Goal: Task Accomplishment & Management: Use online tool/utility

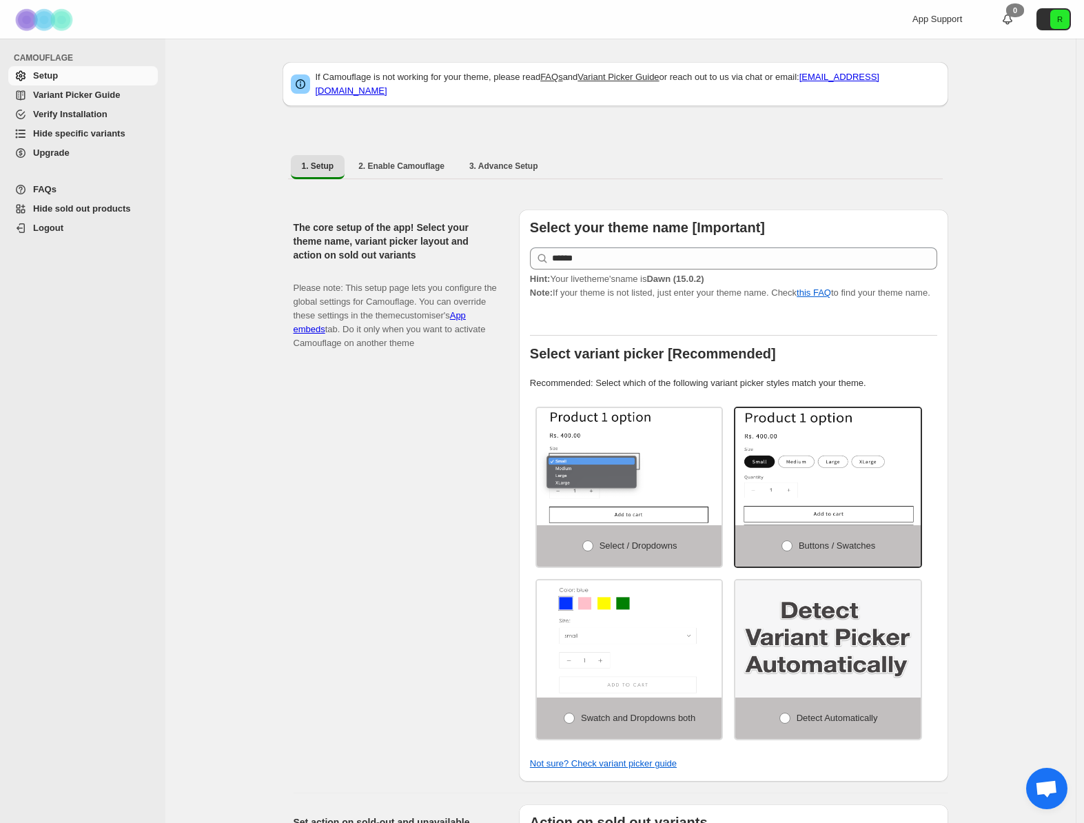
click at [77, 116] on span "Verify Installation" at bounding box center [70, 114] width 74 height 10
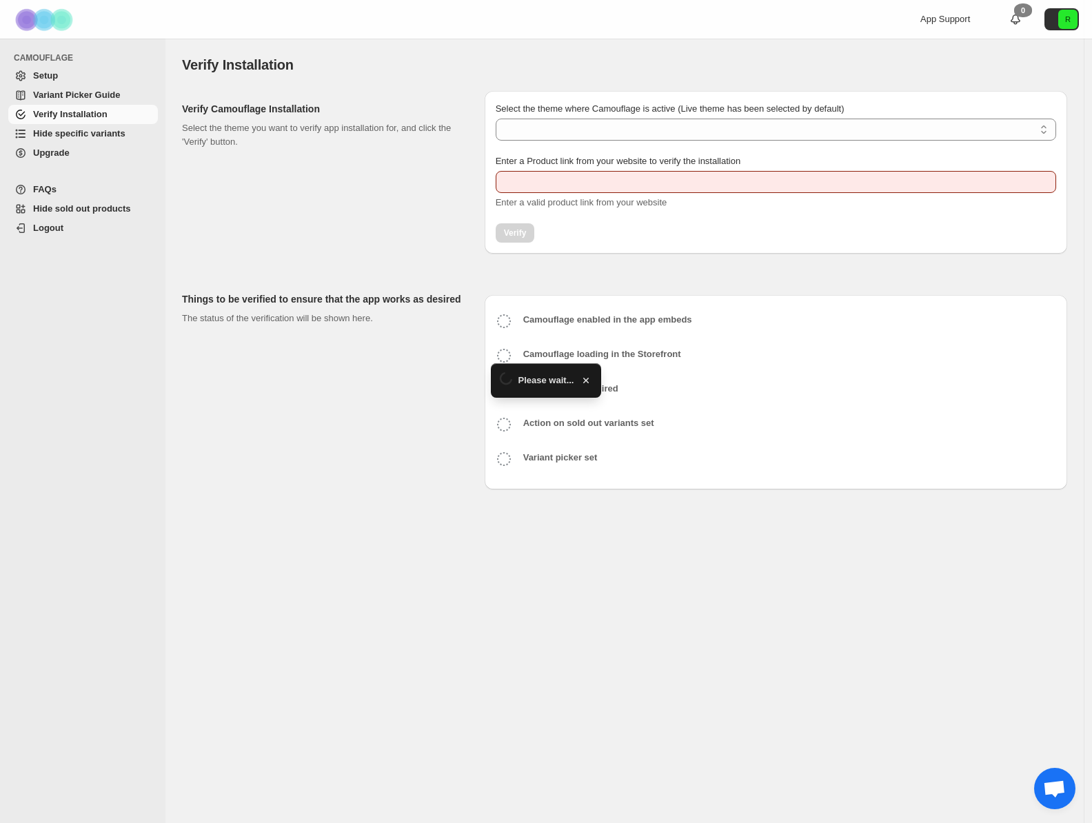
click at [92, 137] on span "Hide specific variants" at bounding box center [79, 133] width 92 height 10
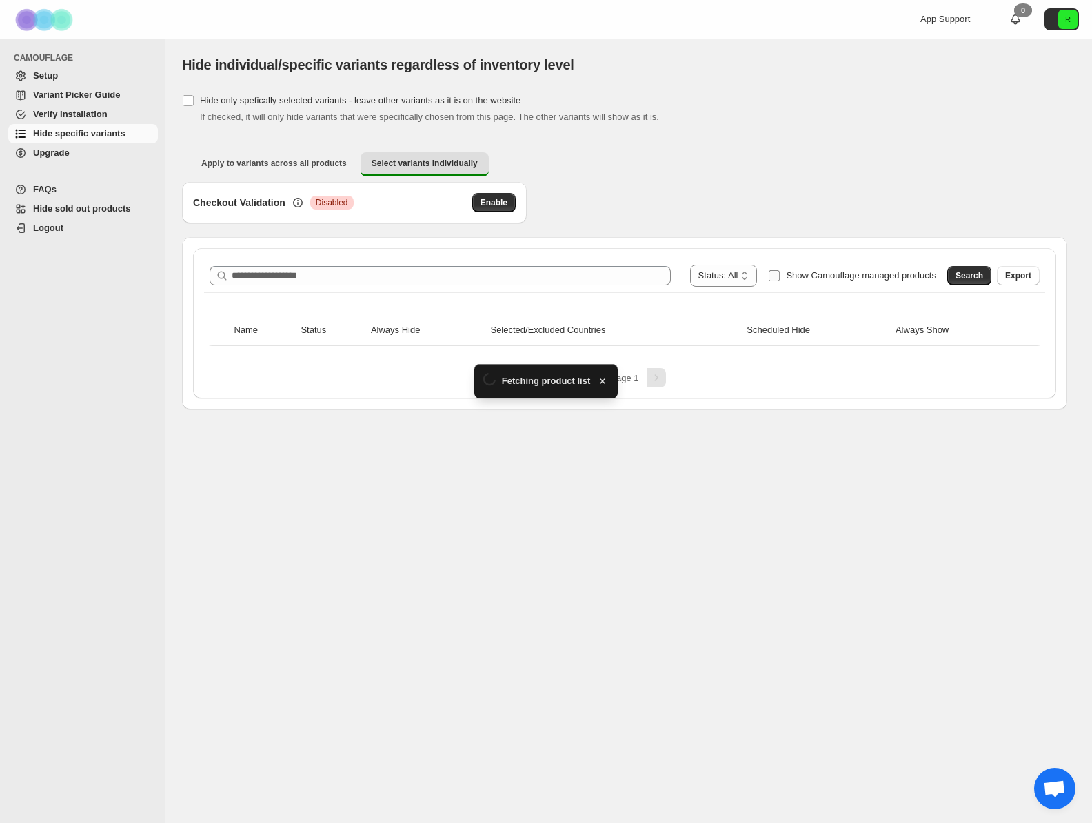
click at [798, 274] on span "Show Camouflage managed products" at bounding box center [861, 275] width 150 height 10
click at [975, 275] on span "Search" at bounding box center [969, 275] width 28 height 11
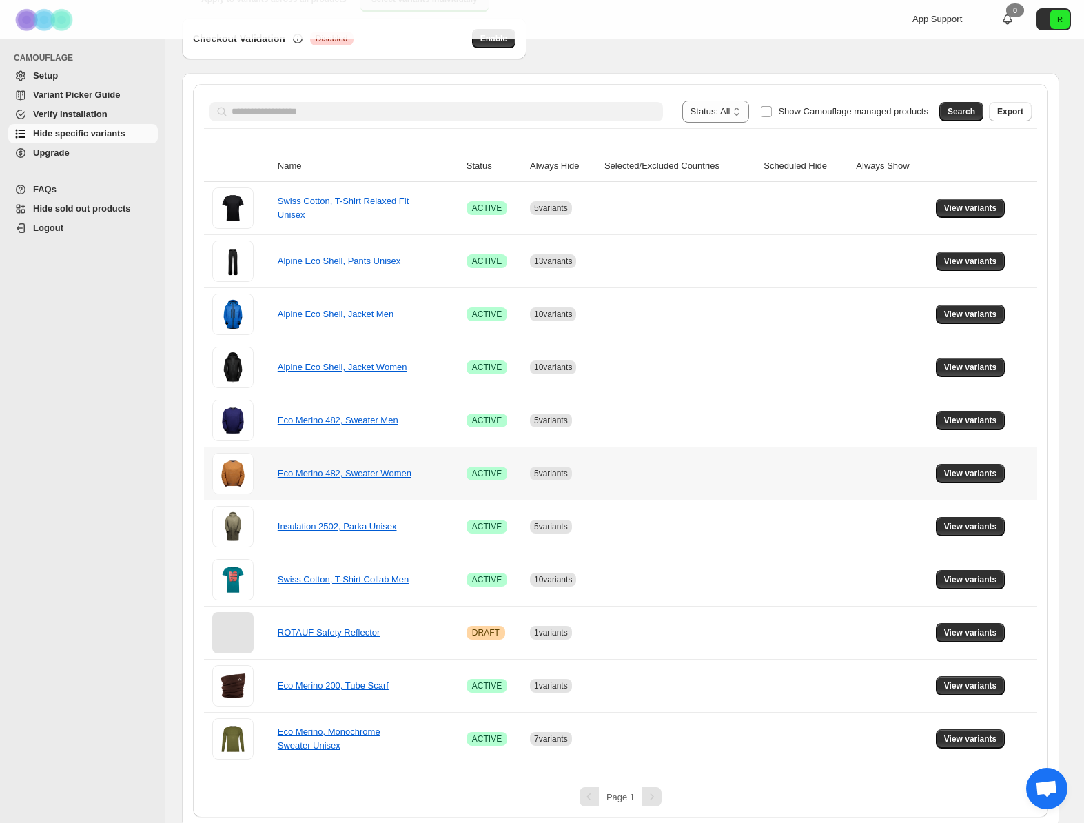
scroll to position [170, 0]
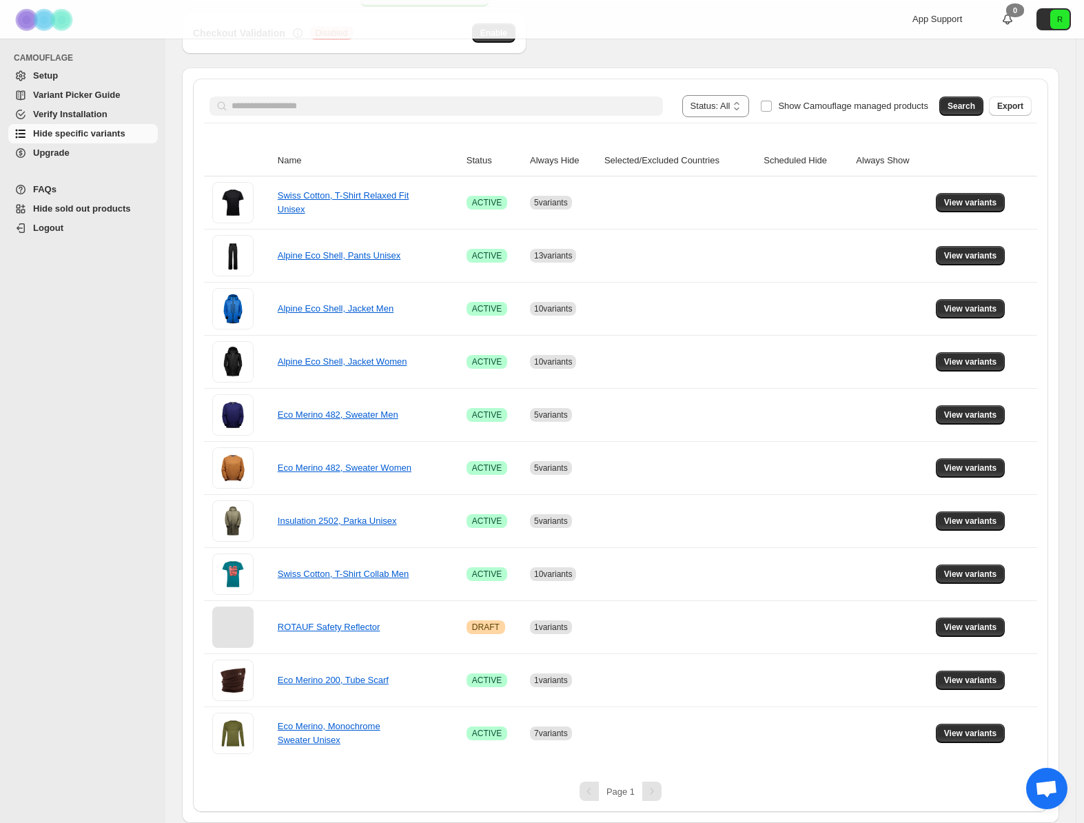
click at [653, 791] on div "Pagination" at bounding box center [651, 791] width 19 height 19
click at [328, 463] on link "Eco Merino 482, Sweater Women" at bounding box center [345, 468] width 134 height 10
click at [969, 463] on button "View variants" at bounding box center [971, 467] width 70 height 19
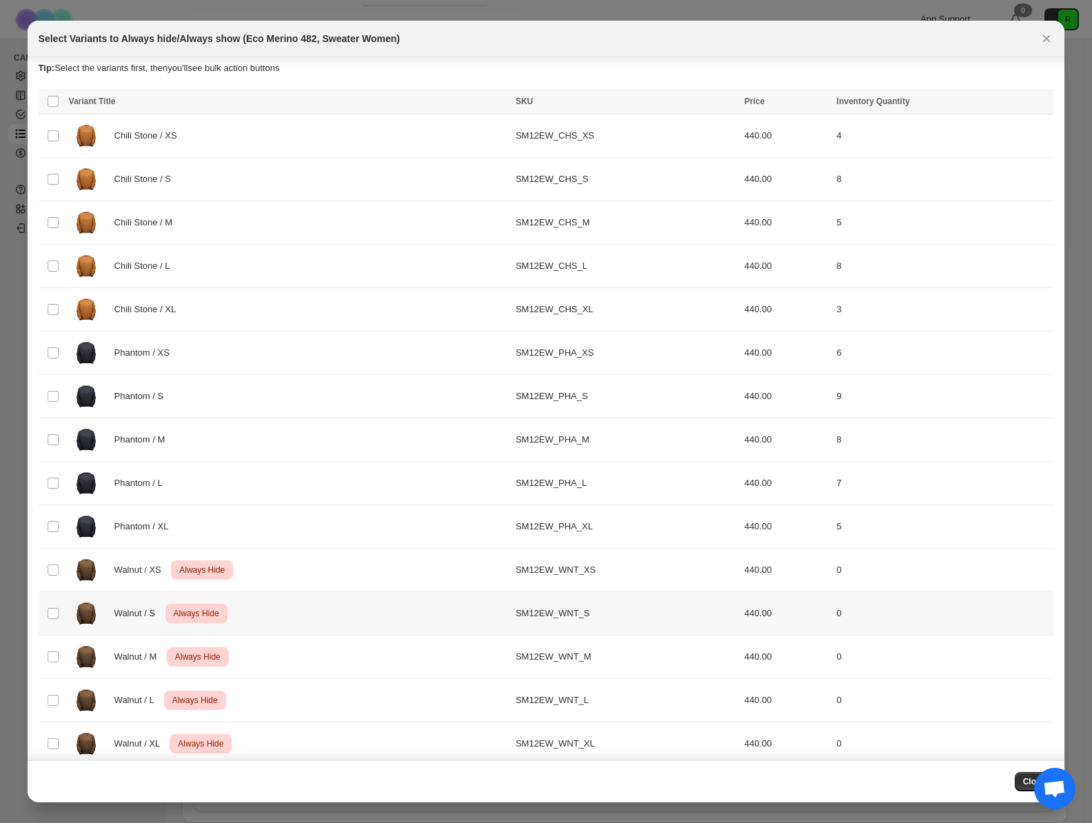
scroll to position [0, 0]
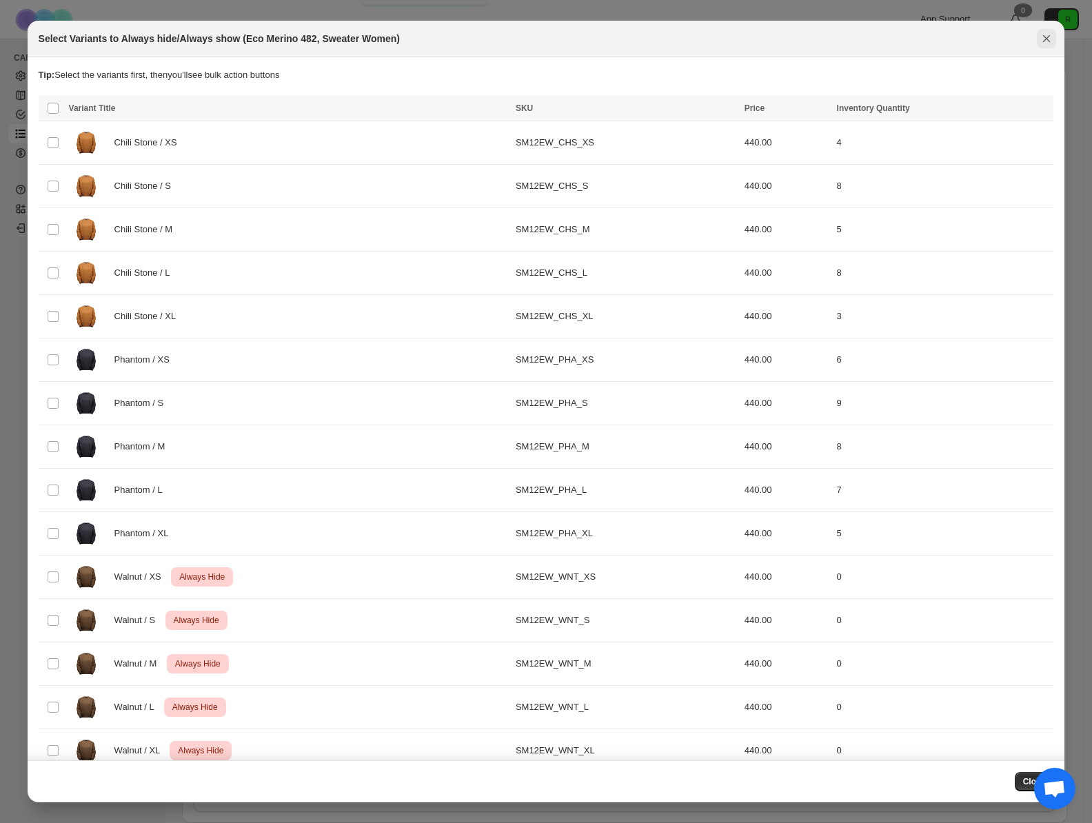
click at [1053, 40] on button "Close" at bounding box center [1046, 38] width 19 height 19
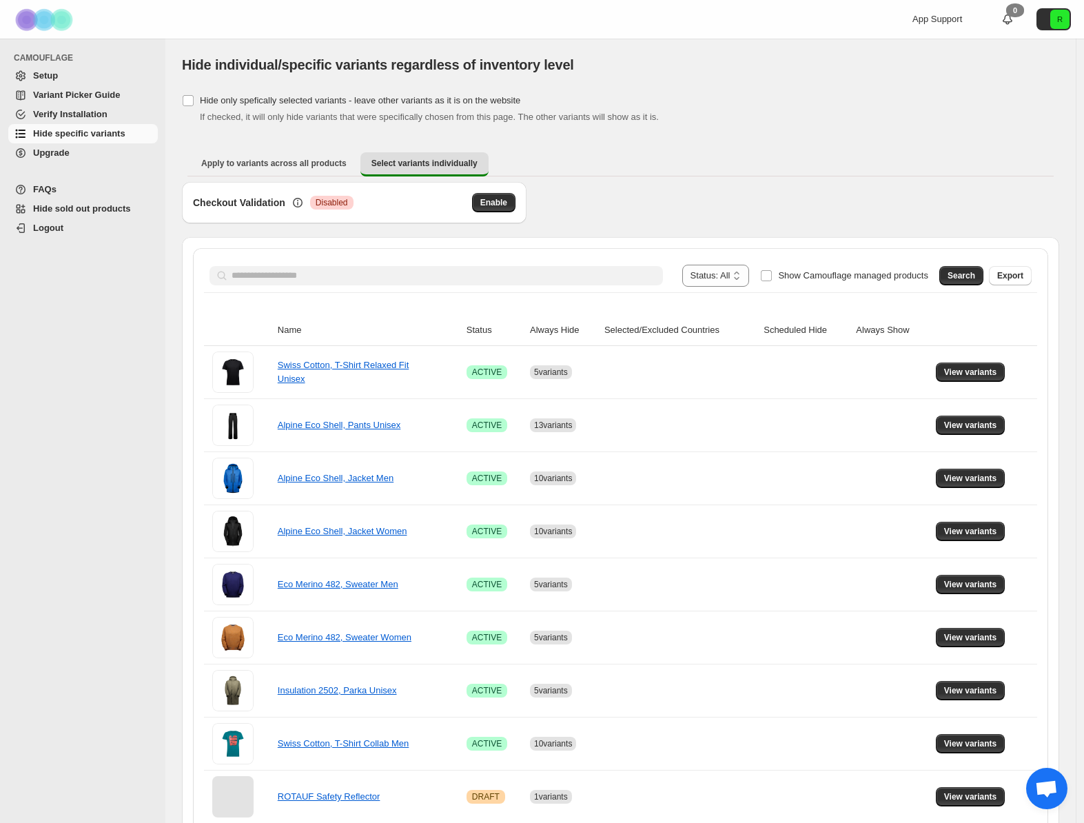
click at [303, 253] on div "**********" at bounding box center [620, 614] width 855 height 733
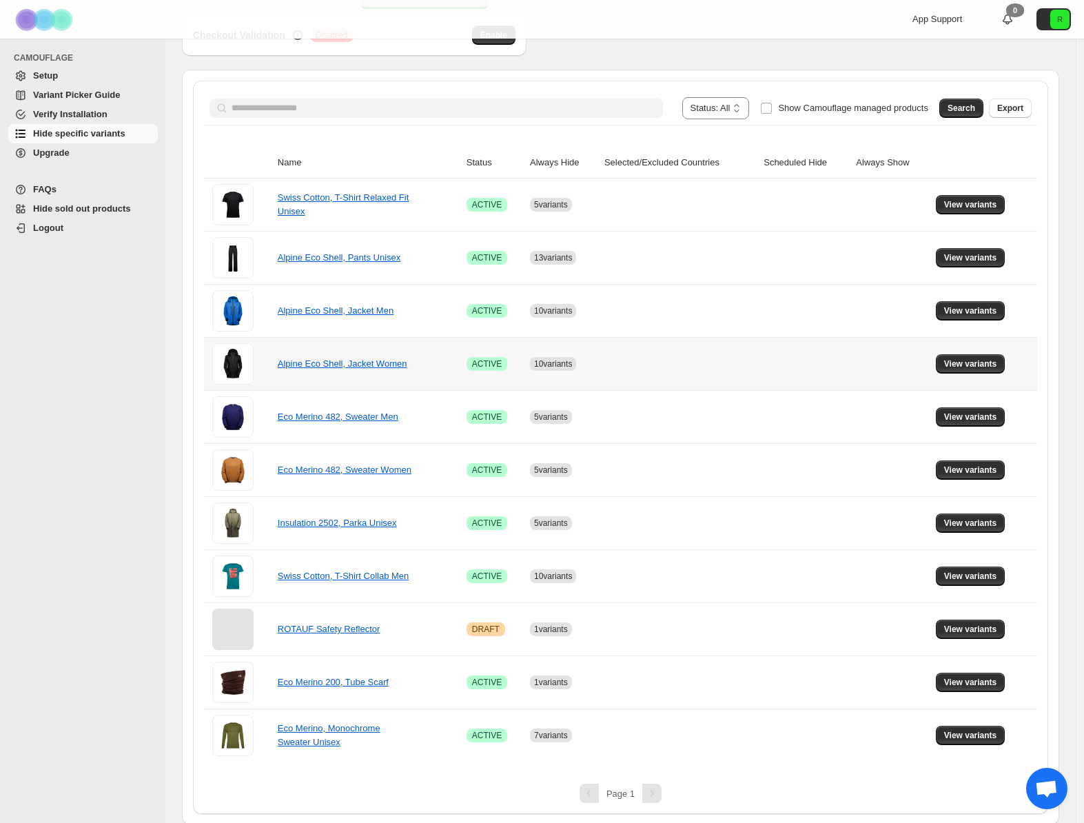
scroll to position [170, 0]
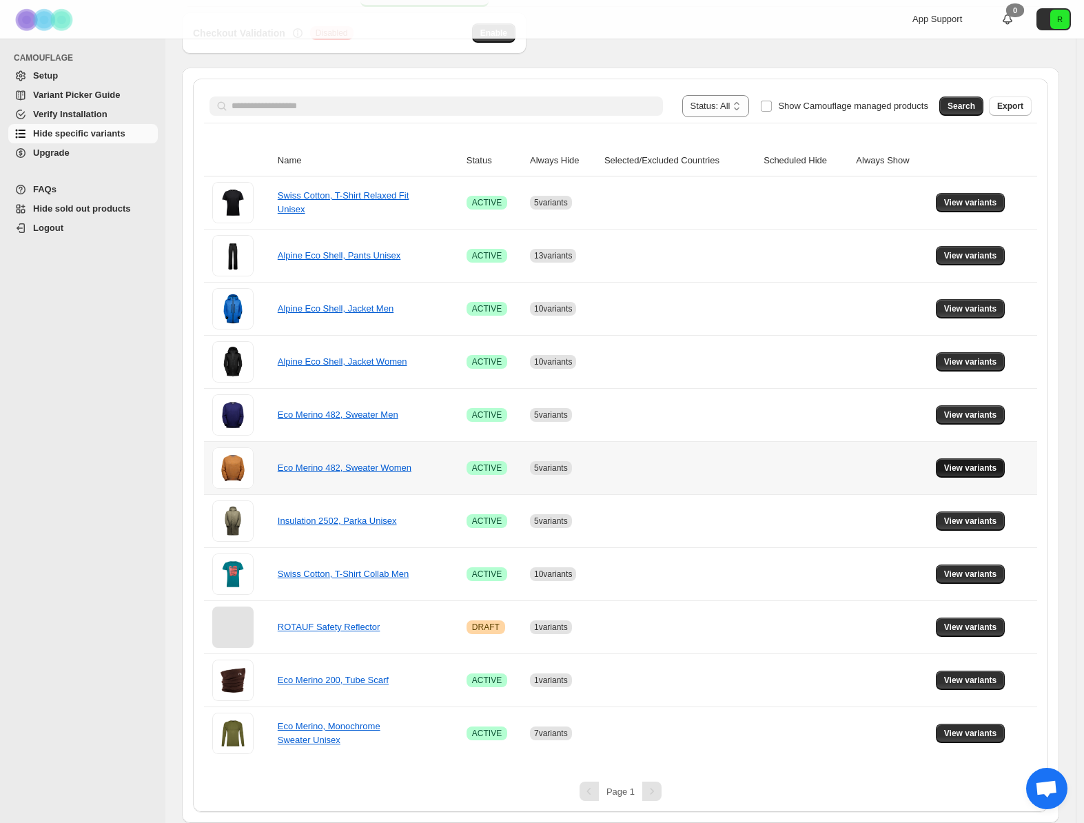
click at [975, 467] on span "View variants" at bounding box center [970, 468] width 53 height 11
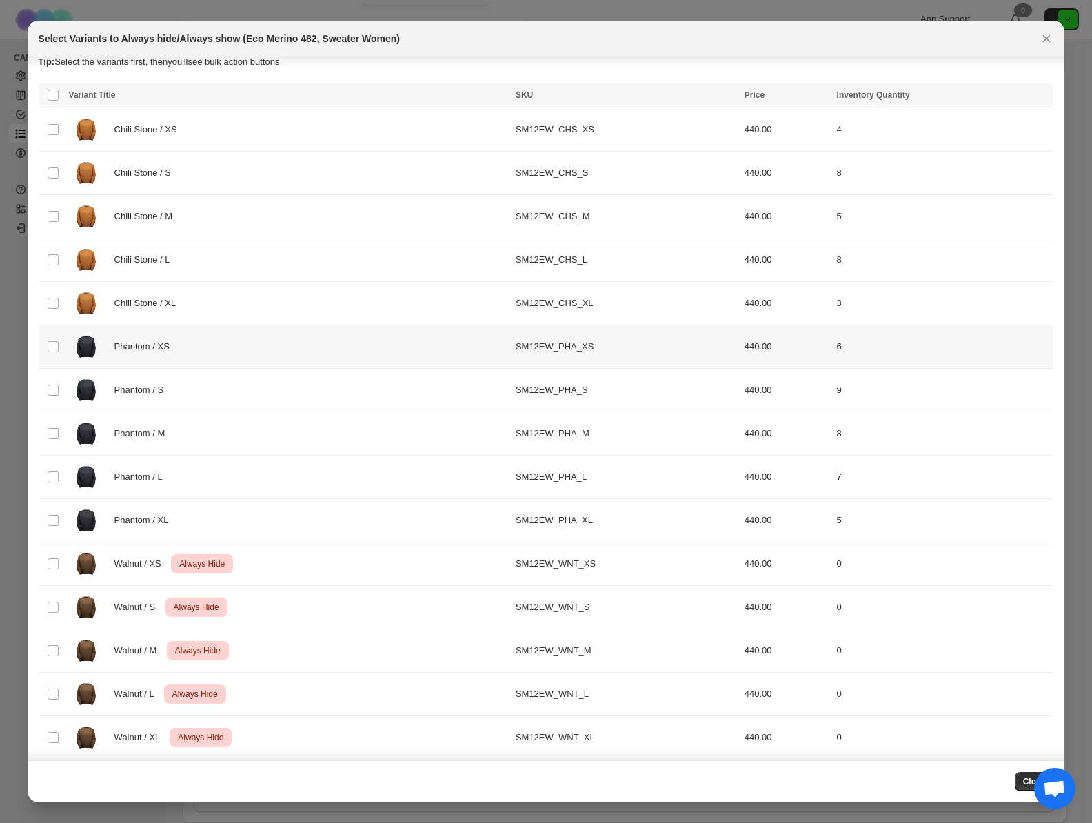
scroll to position [23, 0]
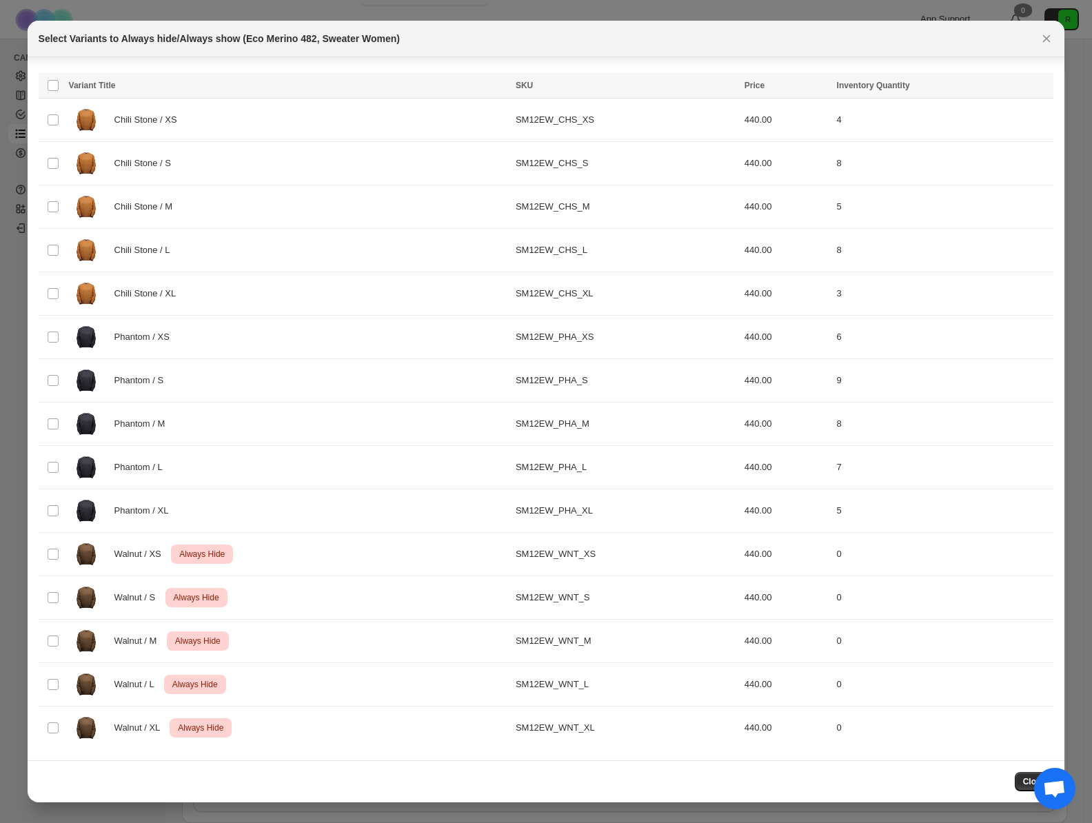
click at [1045, 39] on icon "Close" at bounding box center [1047, 39] width 8 height 8
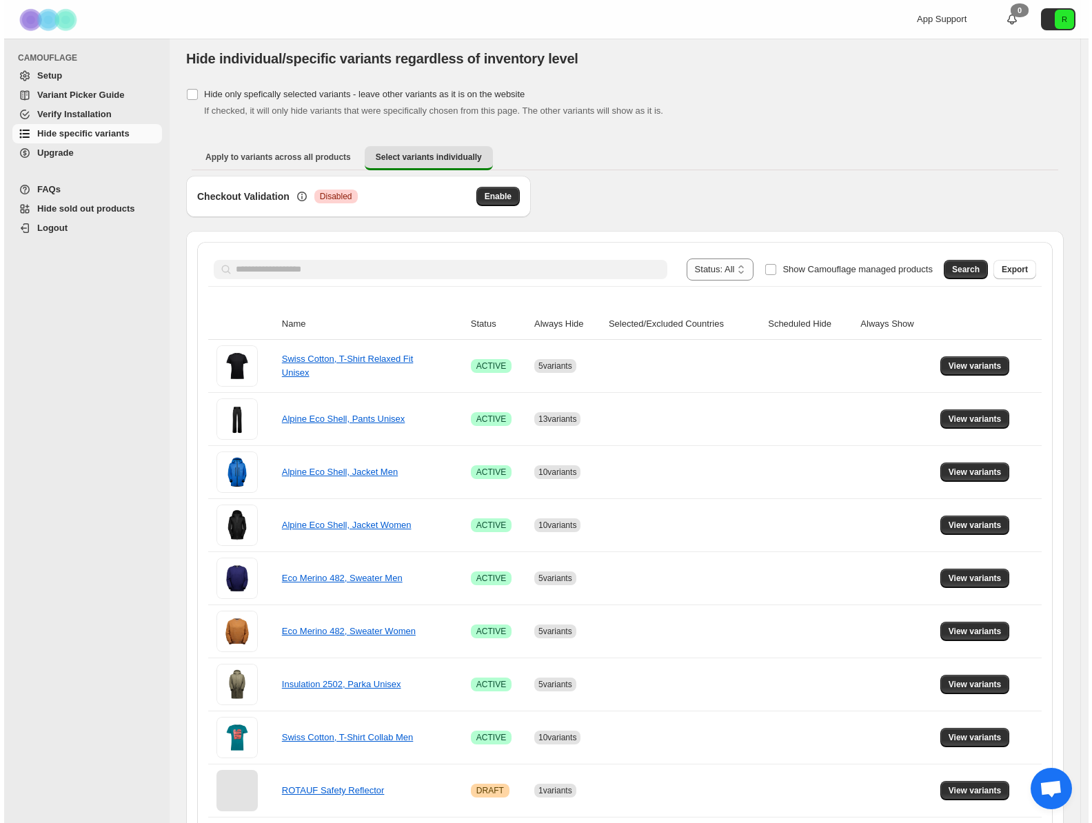
scroll to position [0, 0]
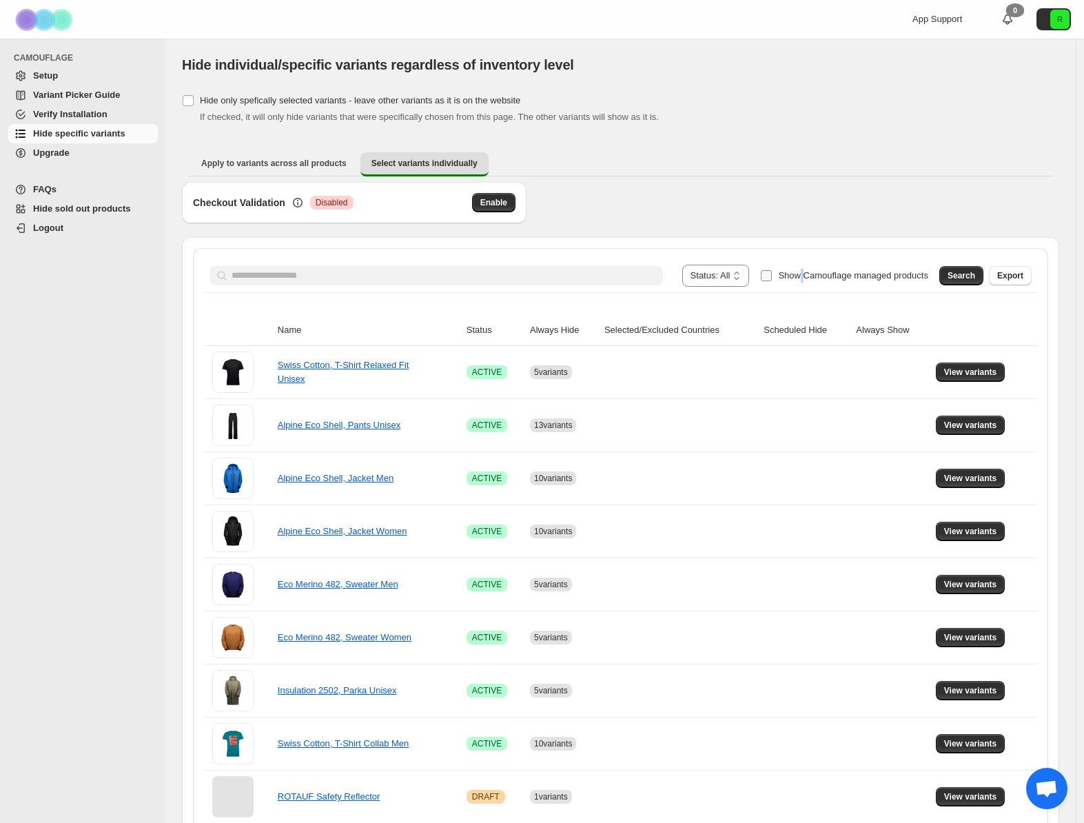
click at [801, 281] on span "Show Camouflage managed products" at bounding box center [853, 276] width 150 height 14
click at [428, 281] on input "Search product name" at bounding box center [448, 275] width 432 height 19
type input "**********"
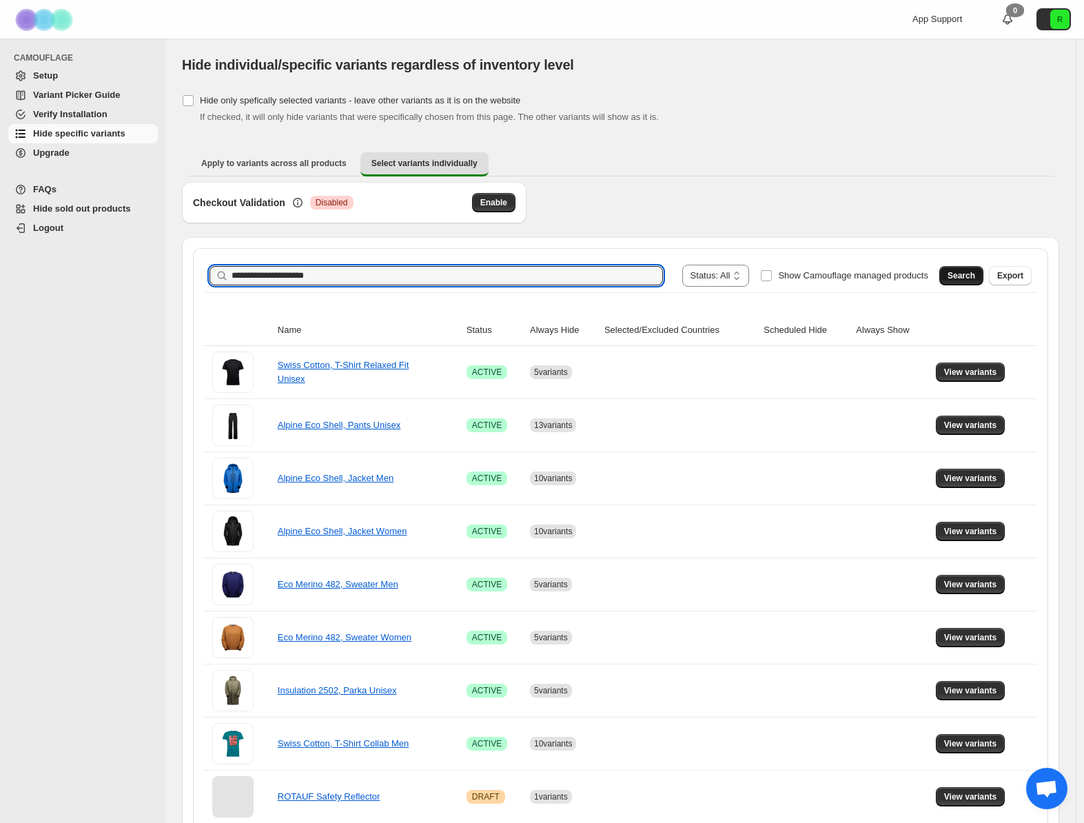
click at [975, 277] on span "Search" at bounding box center [962, 275] width 28 height 11
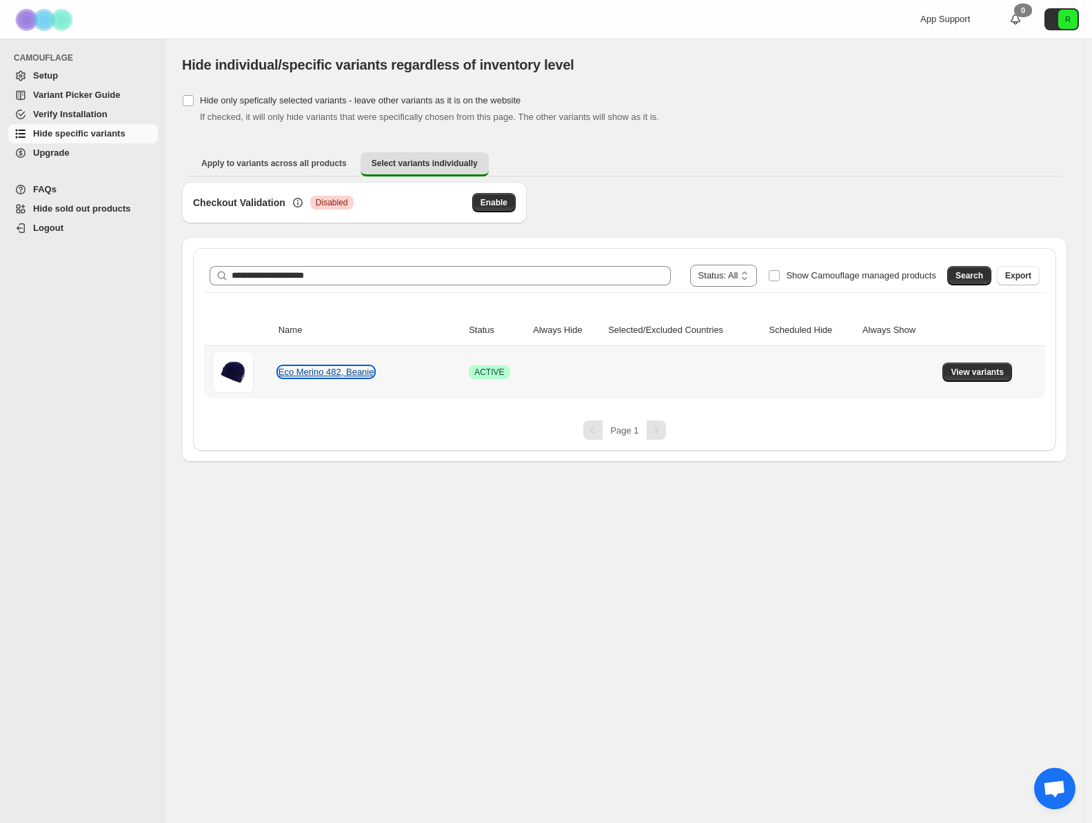
click at [340, 370] on link "Eco Merino 482, Beanie" at bounding box center [326, 372] width 96 height 10
click at [980, 369] on span "View variants" at bounding box center [977, 372] width 53 height 11
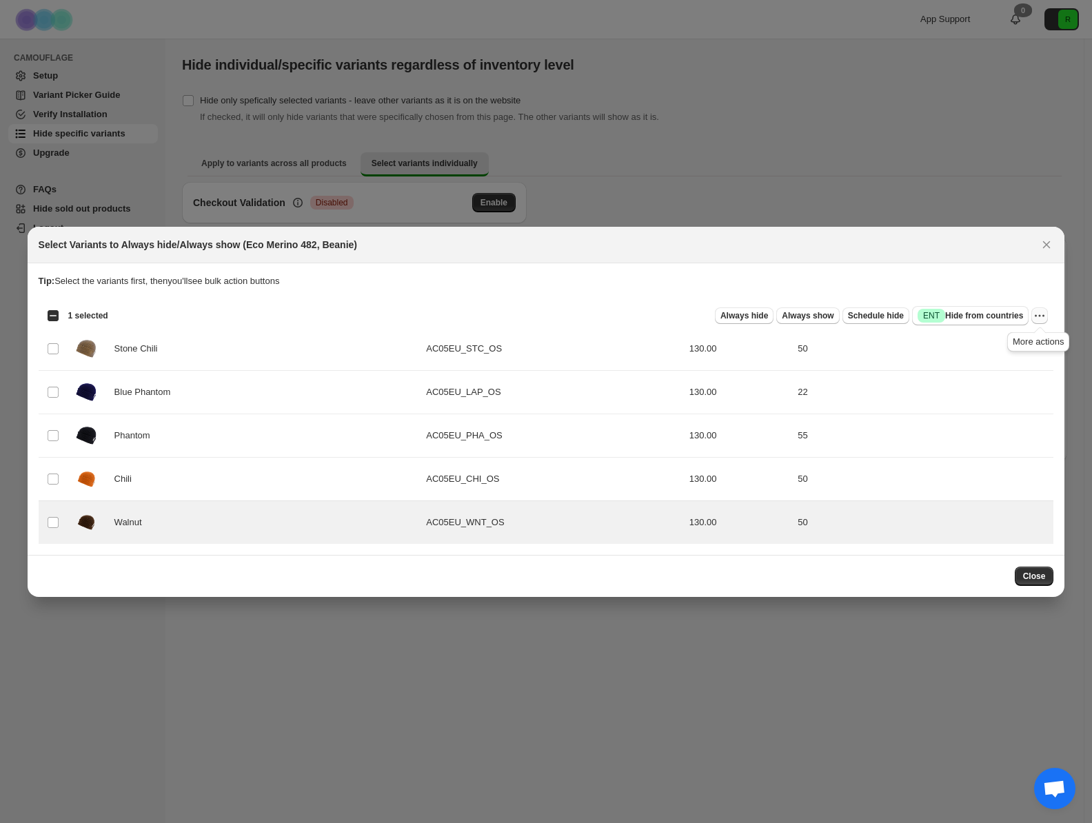
click at [1035, 317] on icon "More actions" at bounding box center [1040, 316] width 14 height 14
click at [1002, 343] on span "Undo always hide" at bounding box center [975, 342] width 71 height 10
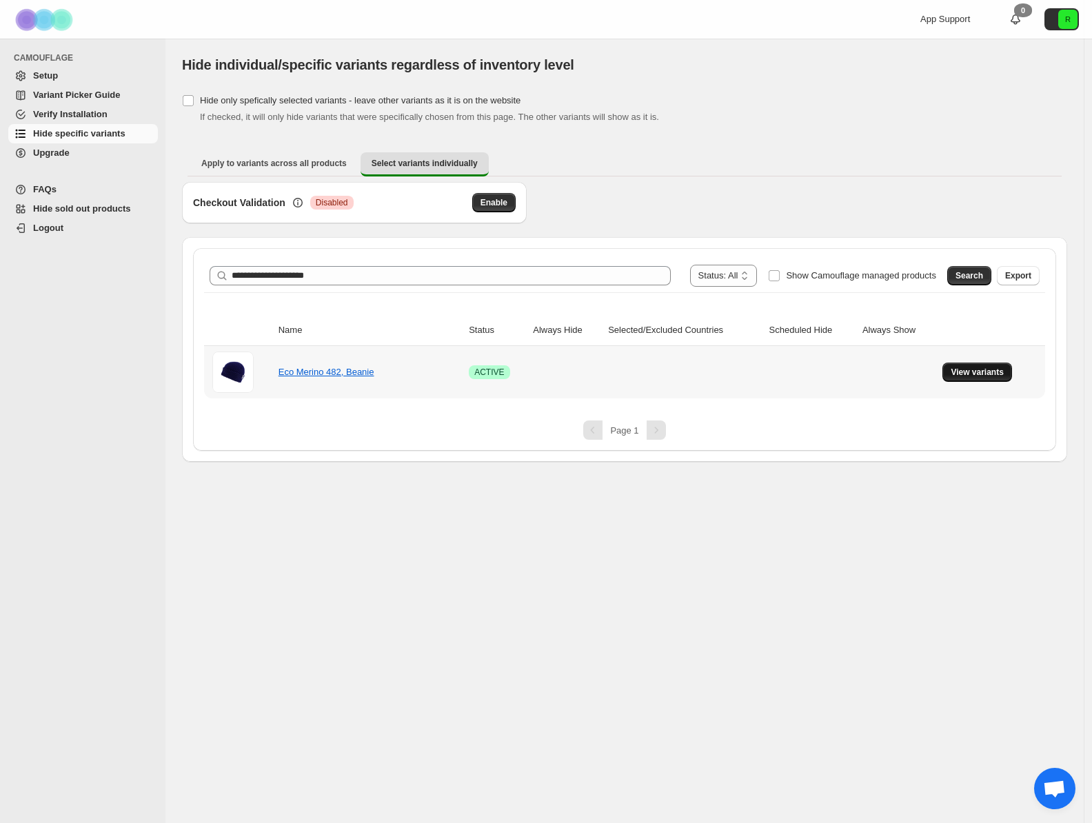
click at [978, 376] on span "View variants" at bounding box center [977, 372] width 53 height 11
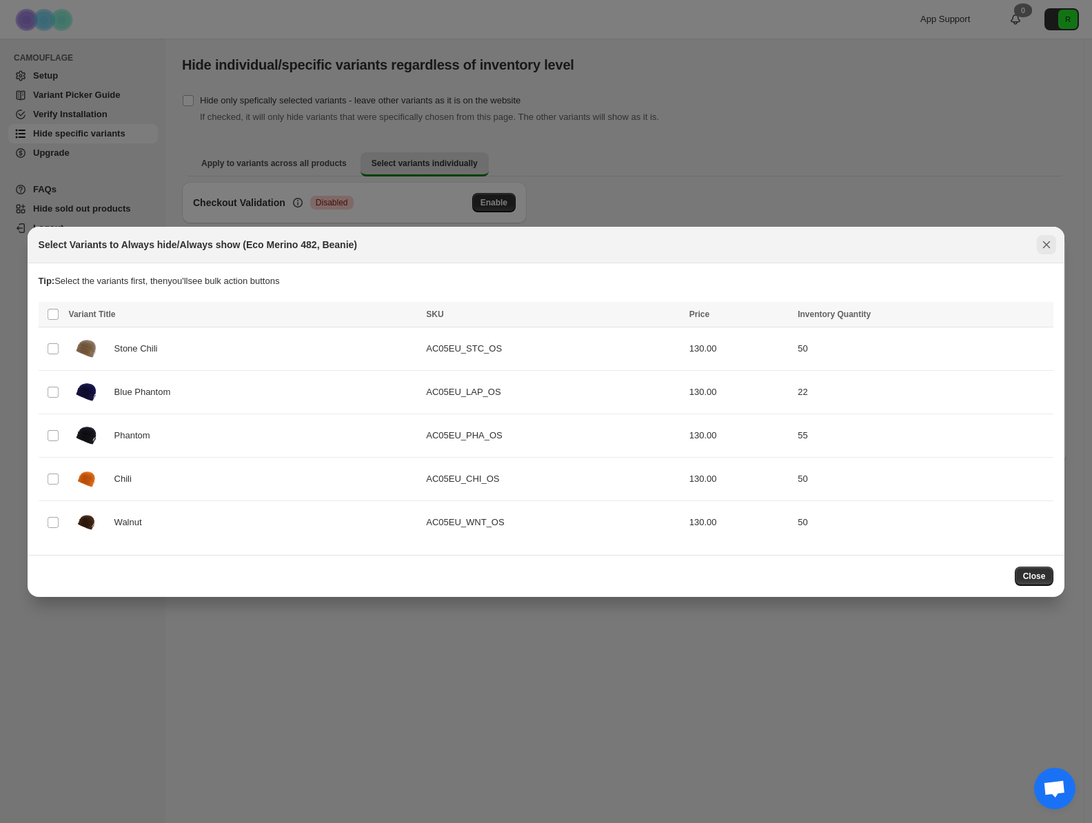
click at [1041, 246] on icon "Close" at bounding box center [1047, 245] width 14 height 14
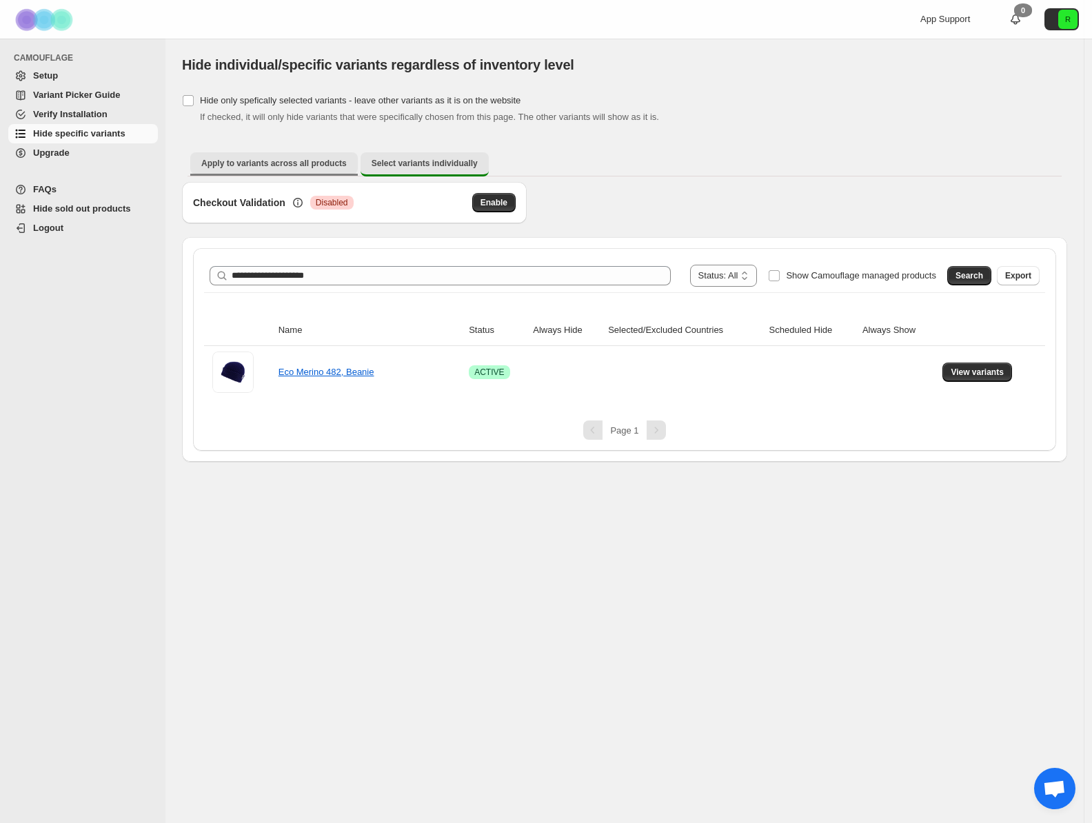
click at [315, 170] on button "Apply to variants across all products" at bounding box center [274, 163] width 168 height 22
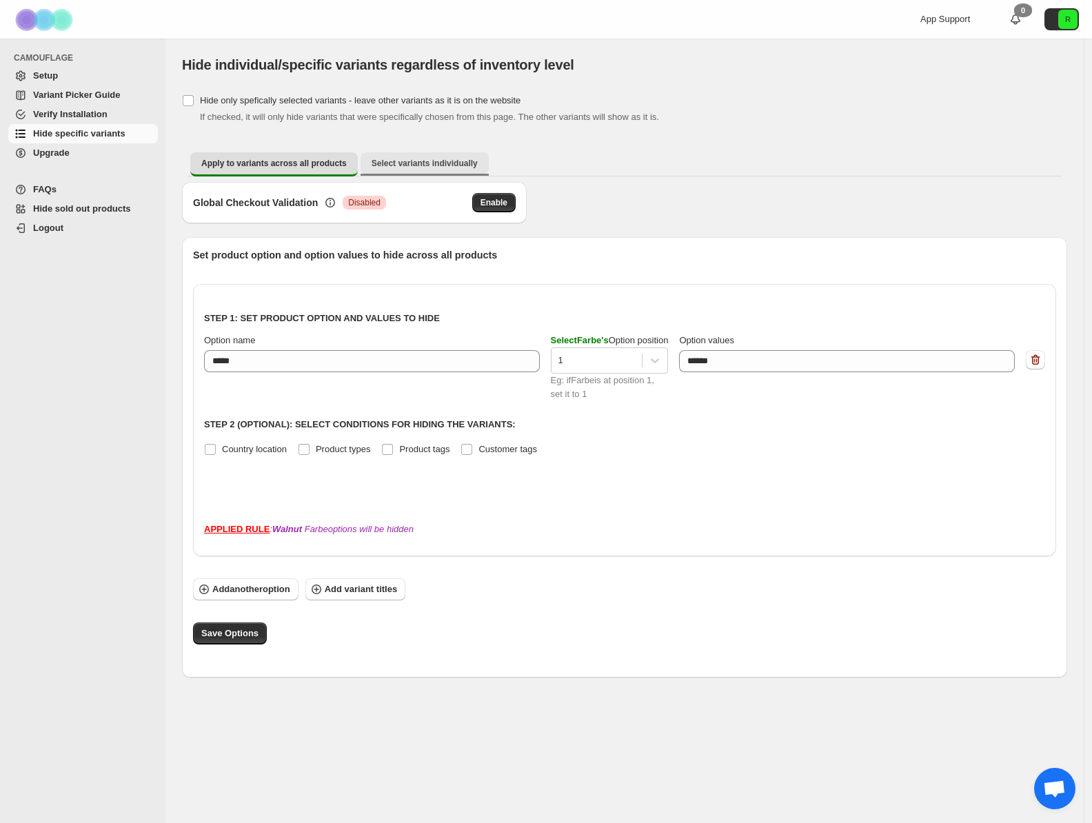
click at [424, 159] on span "Select variants individually" at bounding box center [425, 163] width 106 height 11
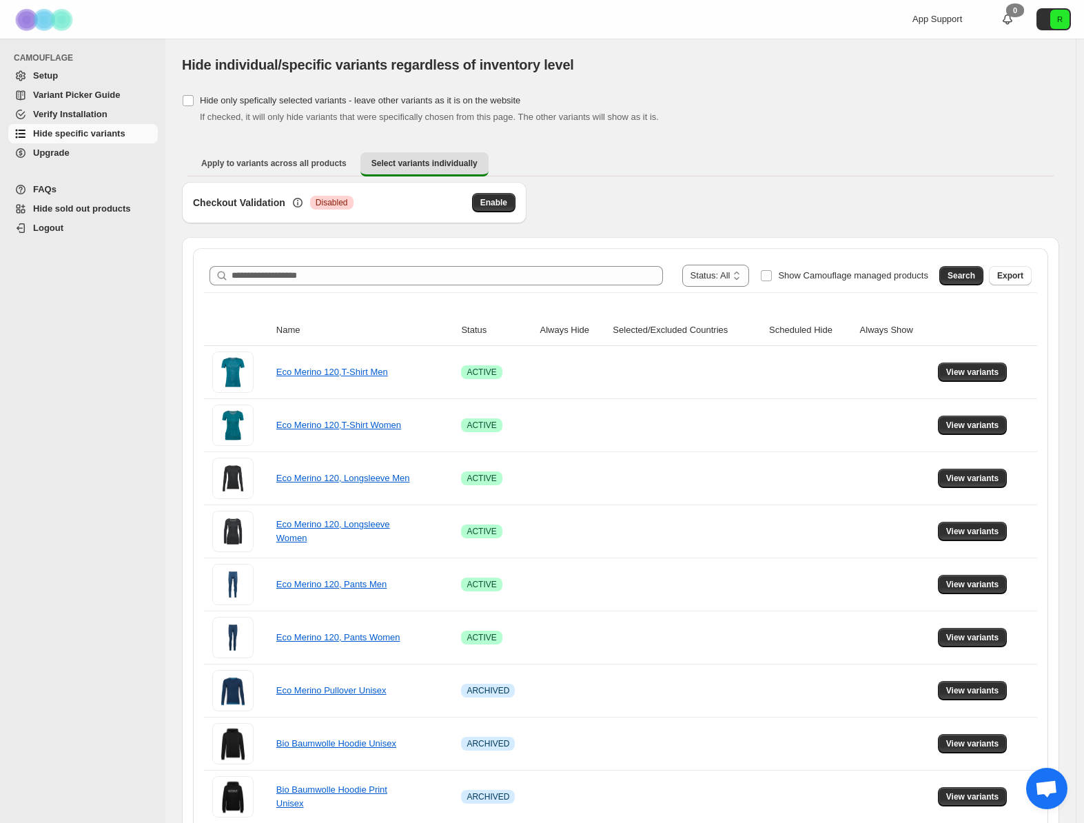
click at [338, 190] on div "Checkout Validation Critical Disabled Enable" at bounding box center [354, 202] width 345 height 41
click at [326, 162] on span "Apply to variants across all products" at bounding box center [273, 163] width 145 height 11
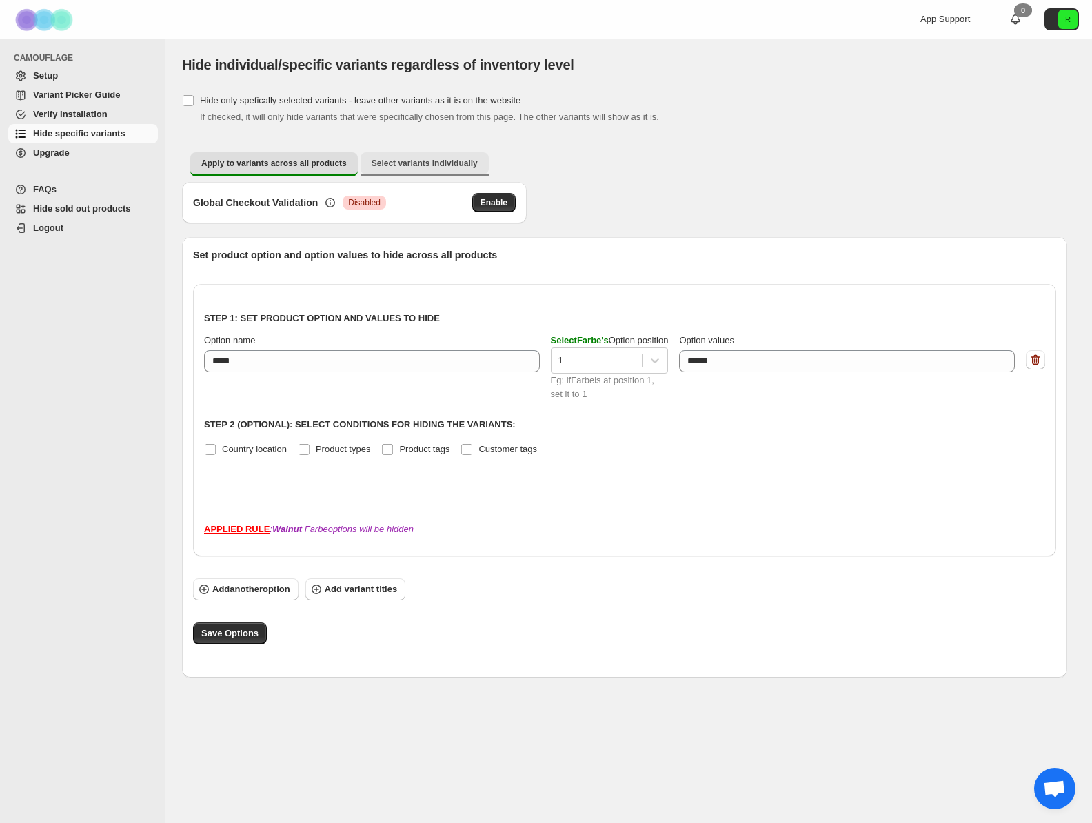
click at [446, 170] on button "Select variants individually" at bounding box center [425, 163] width 128 height 22
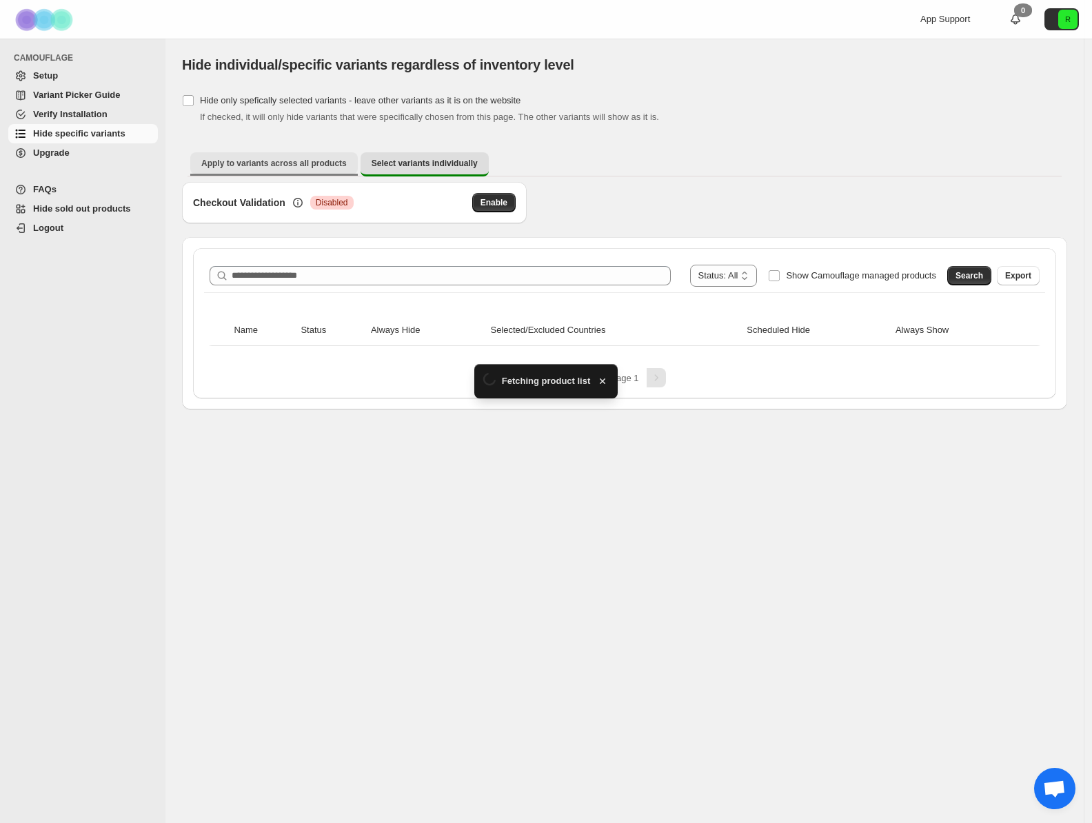
click at [315, 166] on span "Apply to variants across all products" at bounding box center [273, 163] width 145 height 11
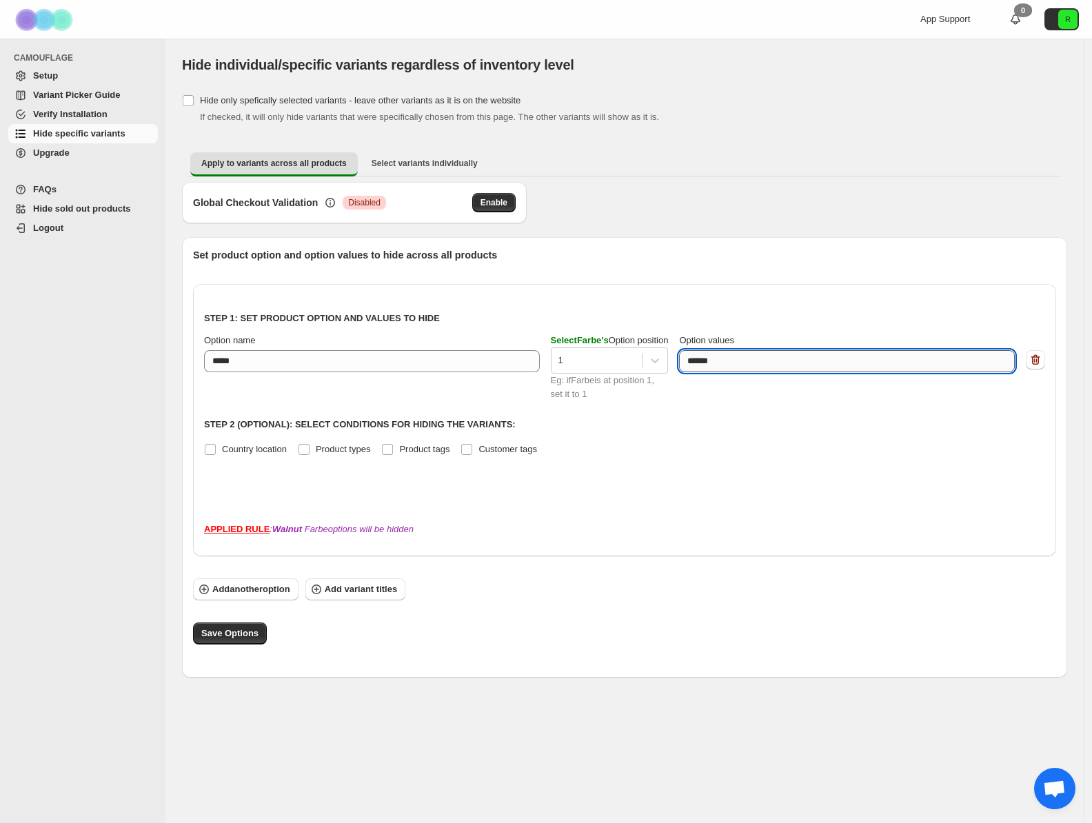
click at [843, 365] on textarea "******" at bounding box center [843, 361] width 329 height 22
click at [988, 415] on div "Step 1: Set product option and values to hide Option name ***** Select Farbe 's…" at bounding box center [624, 397] width 841 height 205
click at [1037, 363] on icon "button" at bounding box center [1035, 360] width 14 height 14
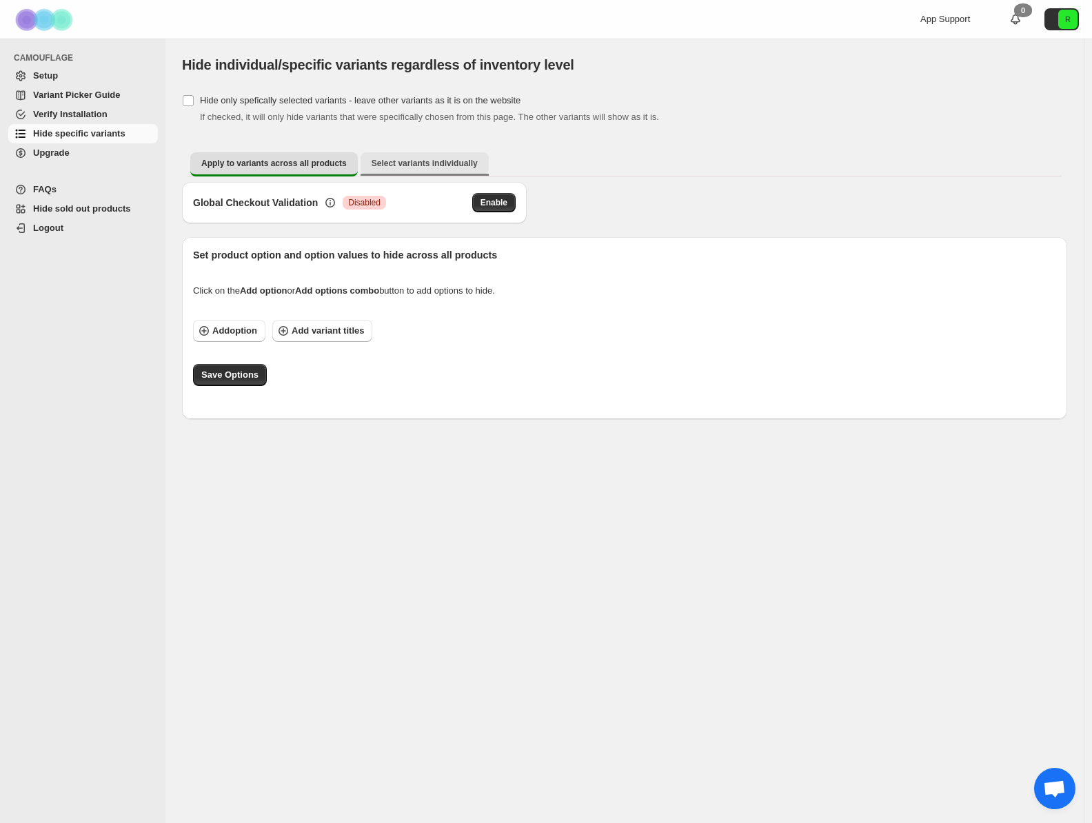
click at [428, 163] on span "Select variants individually" at bounding box center [425, 163] width 106 height 11
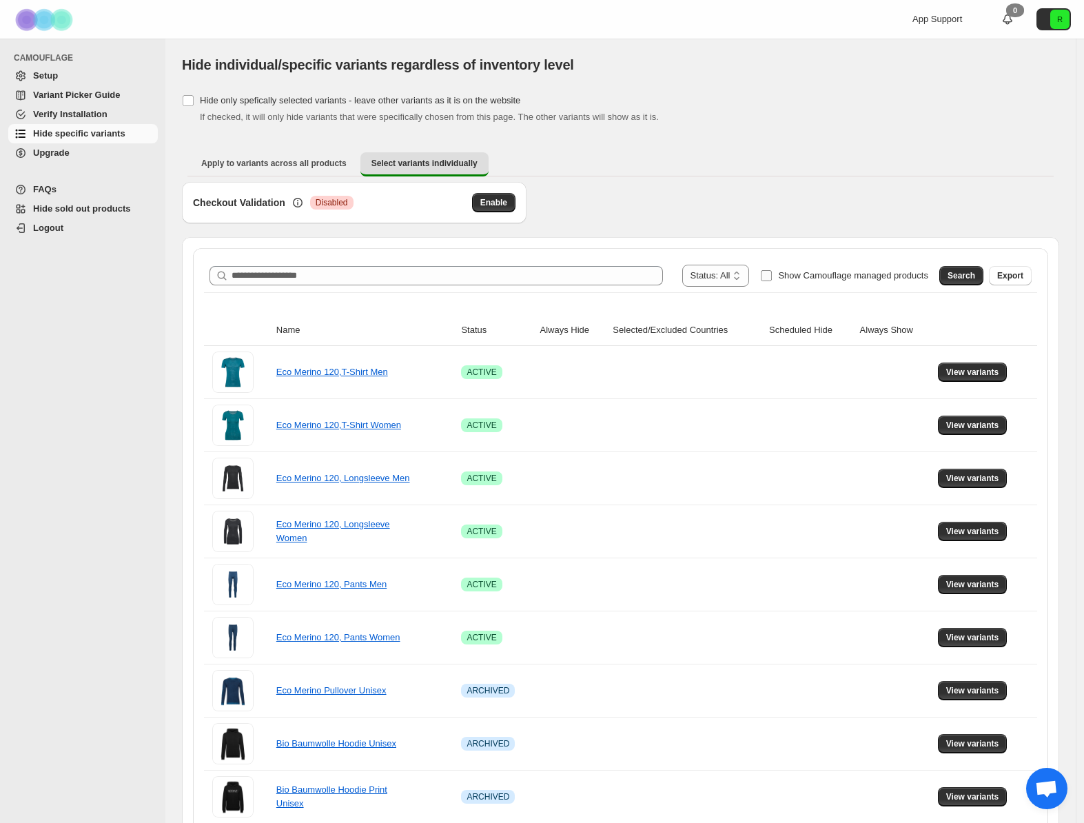
click at [771, 276] on label "Show Camouflage managed products" at bounding box center [844, 276] width 168 height 22
click at [956, 281] on button "Search" at bounding box center [962, 275] width 44 height 19
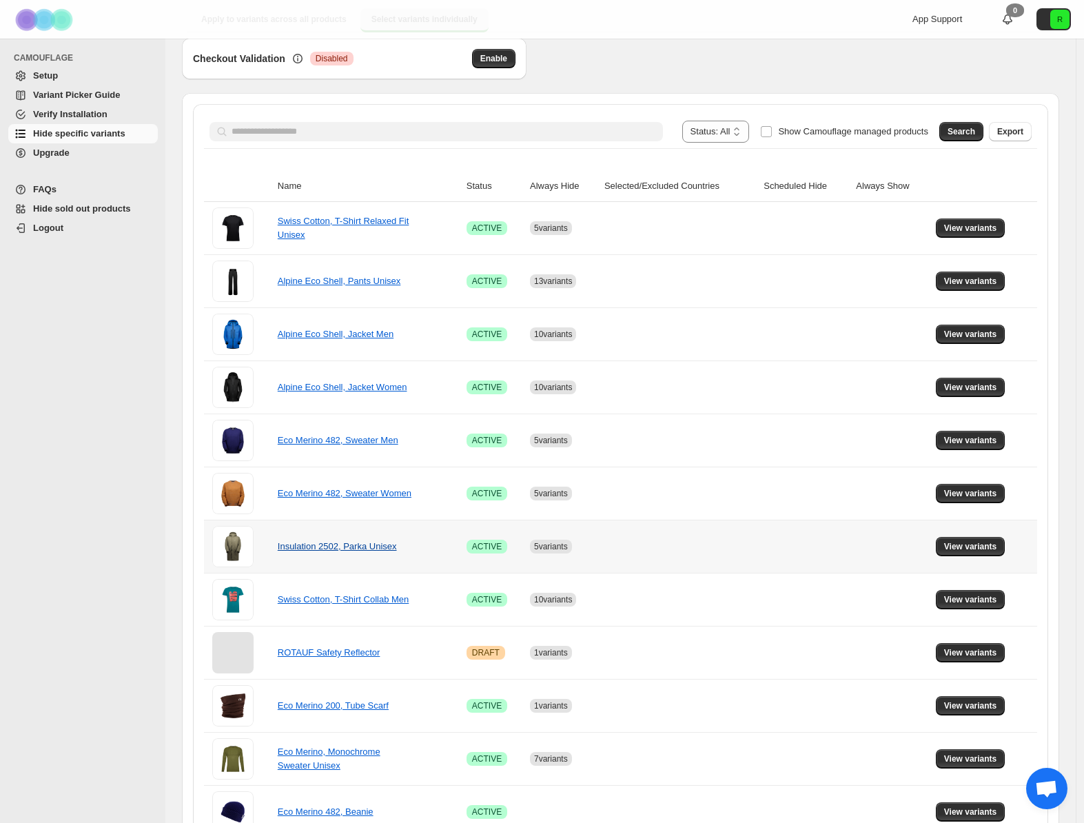
scroll to position [223, 0]
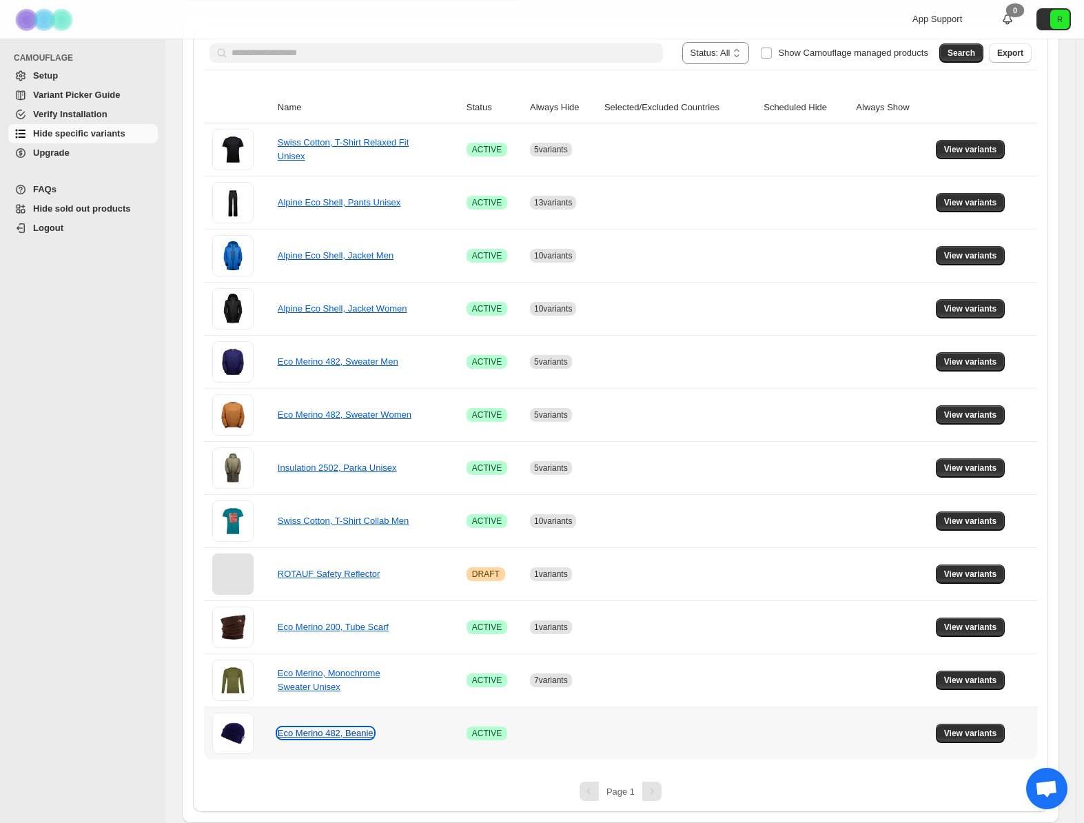
click at [347, 733] on link "Eco Merino 482, Beanie" at bounding box center [326, 733] width 96 height 10
click at [962, 734] on span "View variants" at bounding box center [970, 733] width 53 height 11
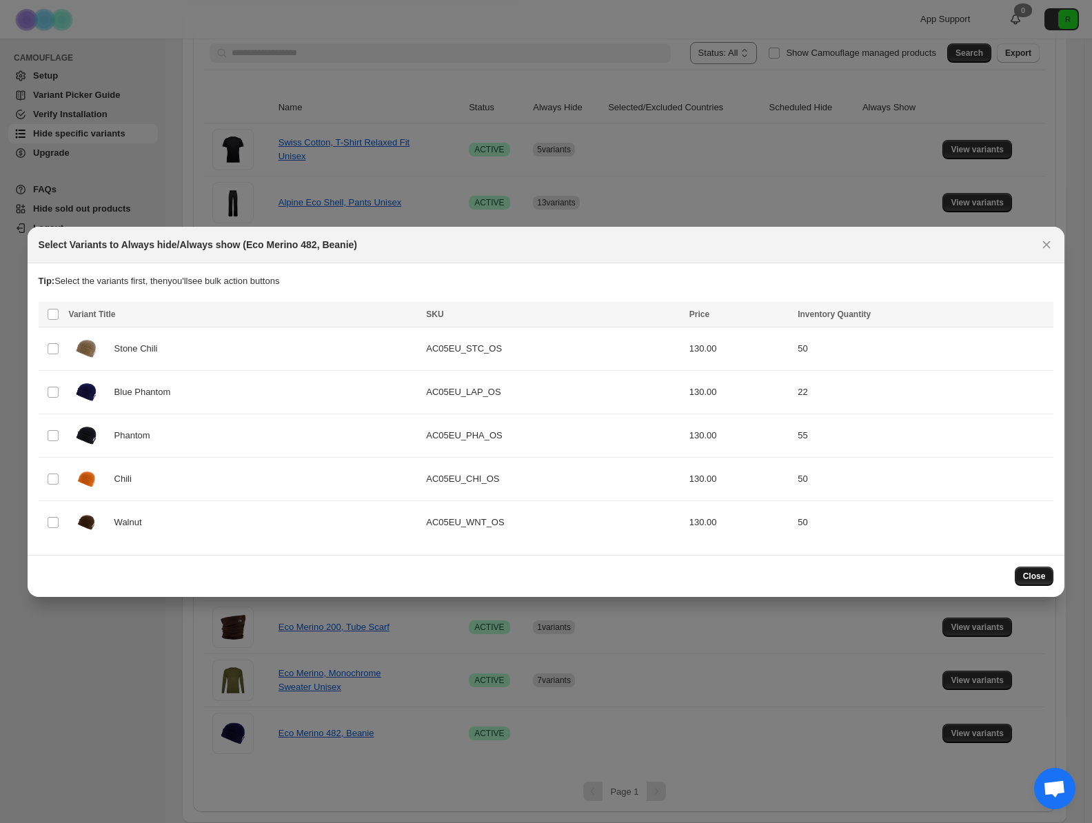
click at [1023, 577] on span "Close" at bounding box center [1034, 576] width 23 height 11
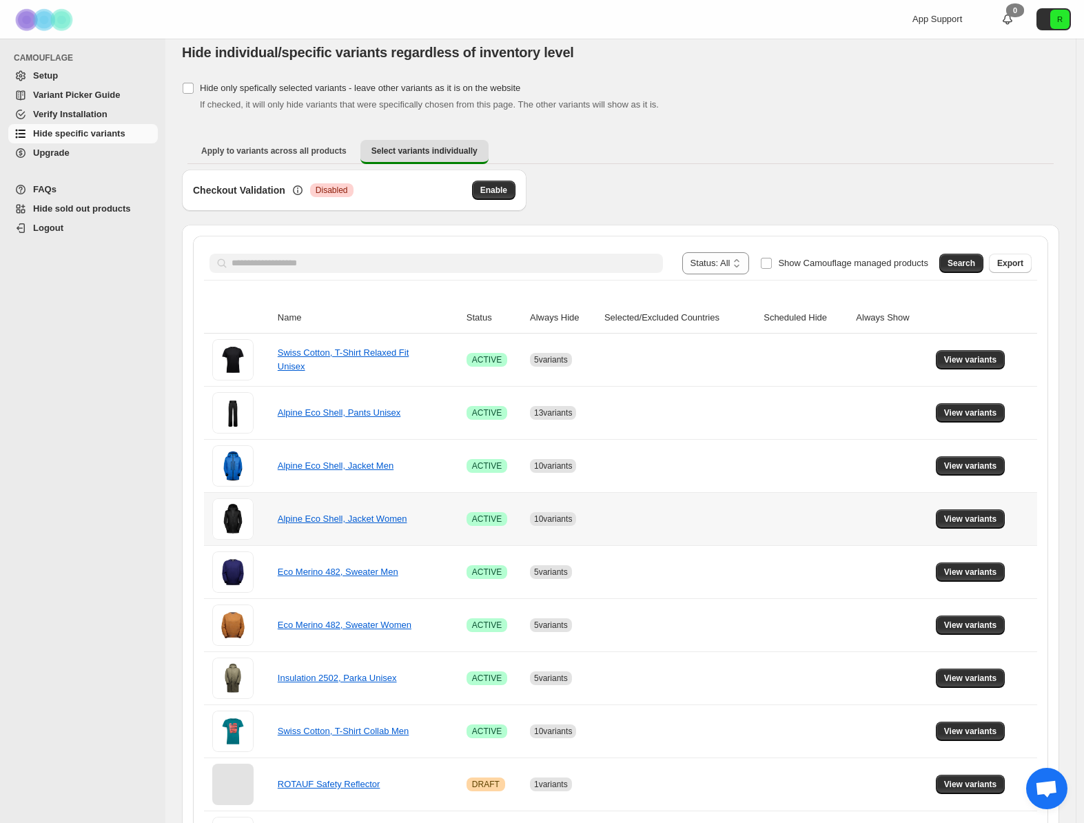
scroll to position [0, 0]
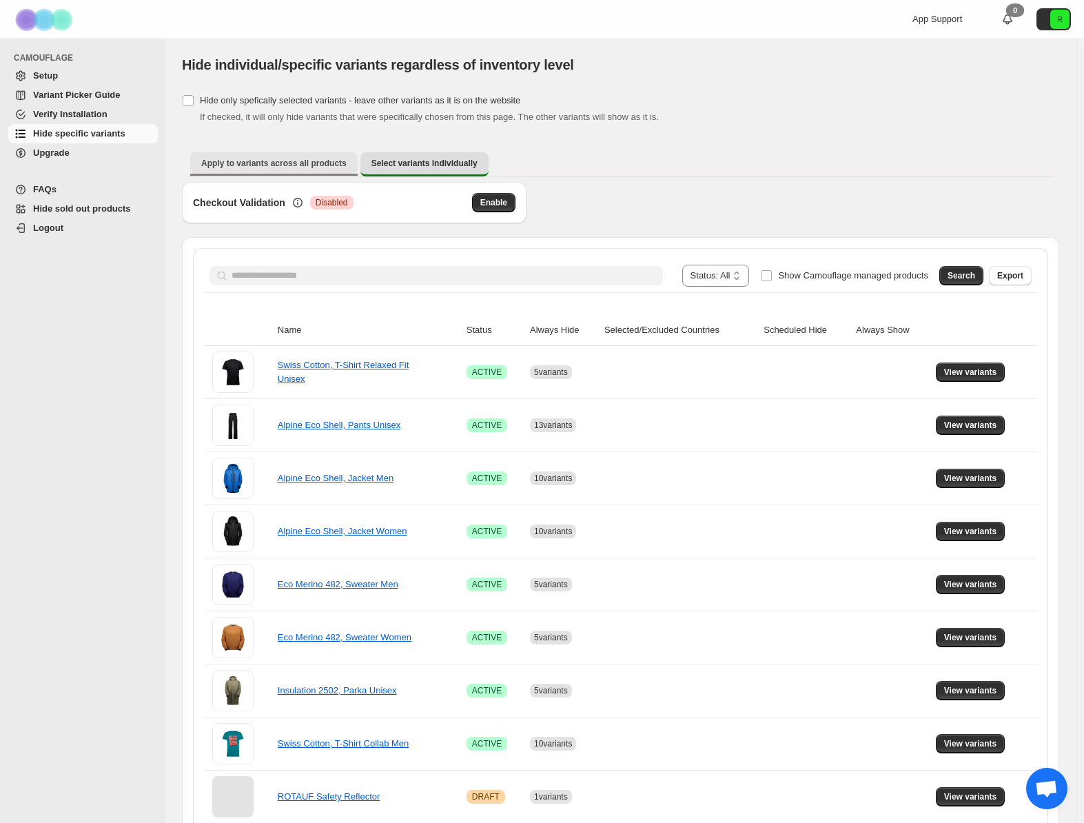
click at [262, 159] on span "Apply to variants across all products" at bounding box center [273, 163] width 145 height 11
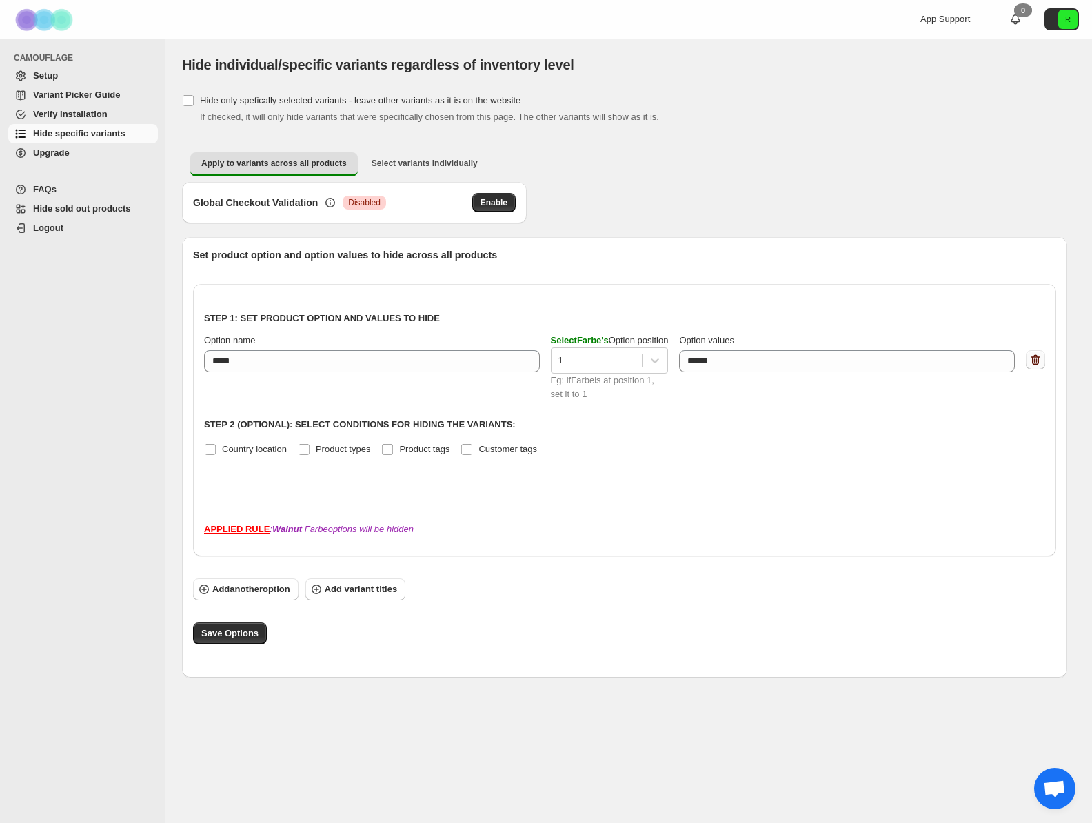
click at [1040, 358] on icon "button" at bounding box center [1035, 360] width 14 height 14
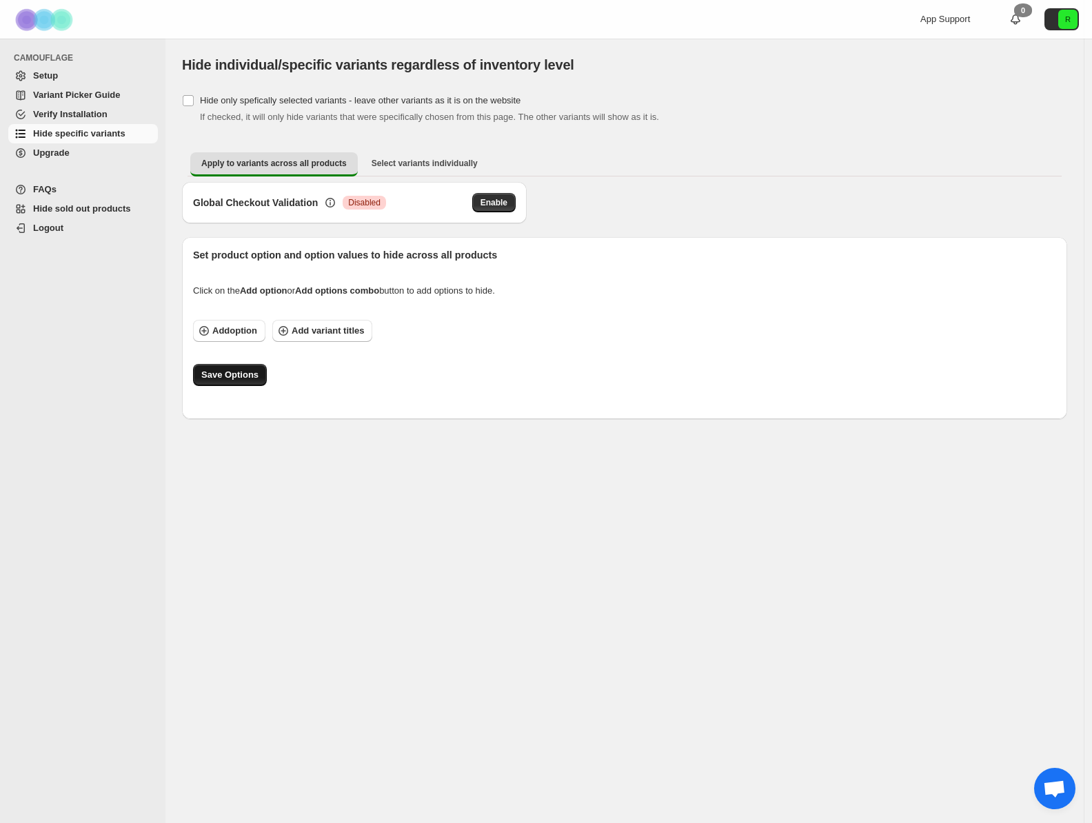
click at [248, 381] on span "Save Options" at bounding box center [229, 375] width 57 height 14
click at [447, 163] on span "Select variants individually" at bounding box center [425, 163] width 106 height 11
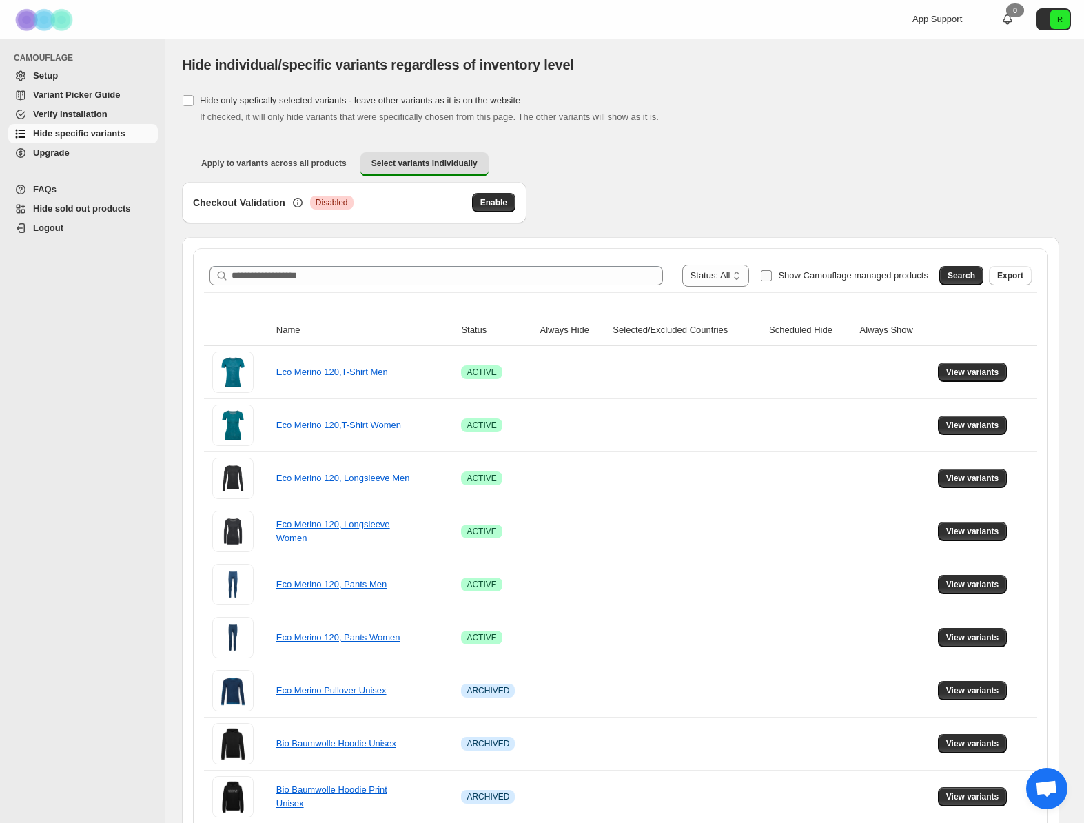
click at [793, 285] on label "Show Camouflage managed products" at bounding box center [844, 276] width 168 height 22
click at [979, 270] on button "Search" at bounding box center [962, 275] width 44 height 19
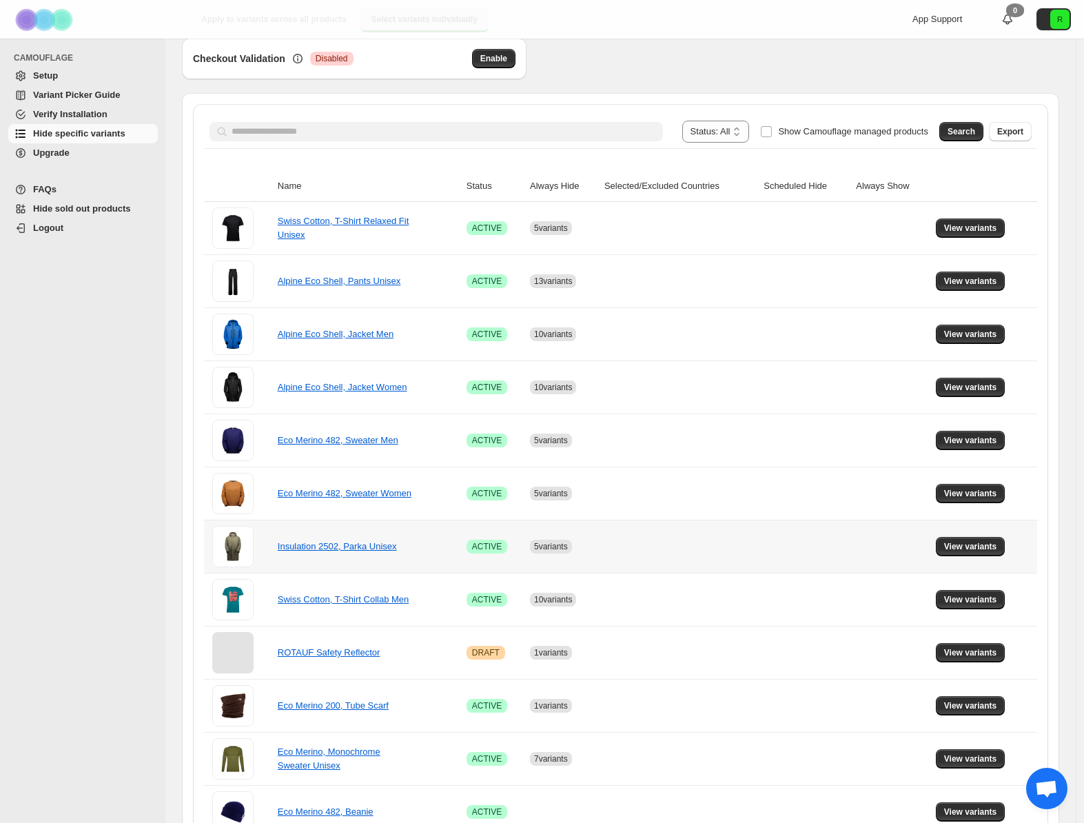
scroll to position [174, 0]
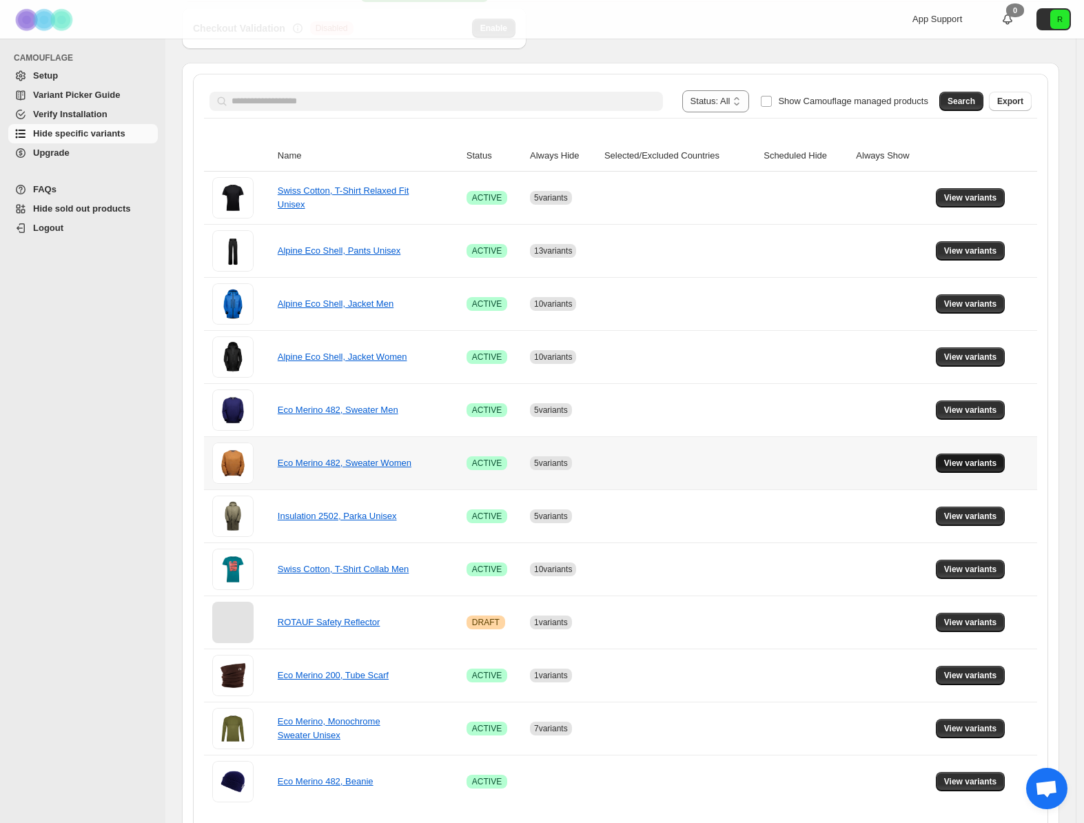
click at [972, 457] on button "View variants" at bounding box center [971, 463] width 70 height 19
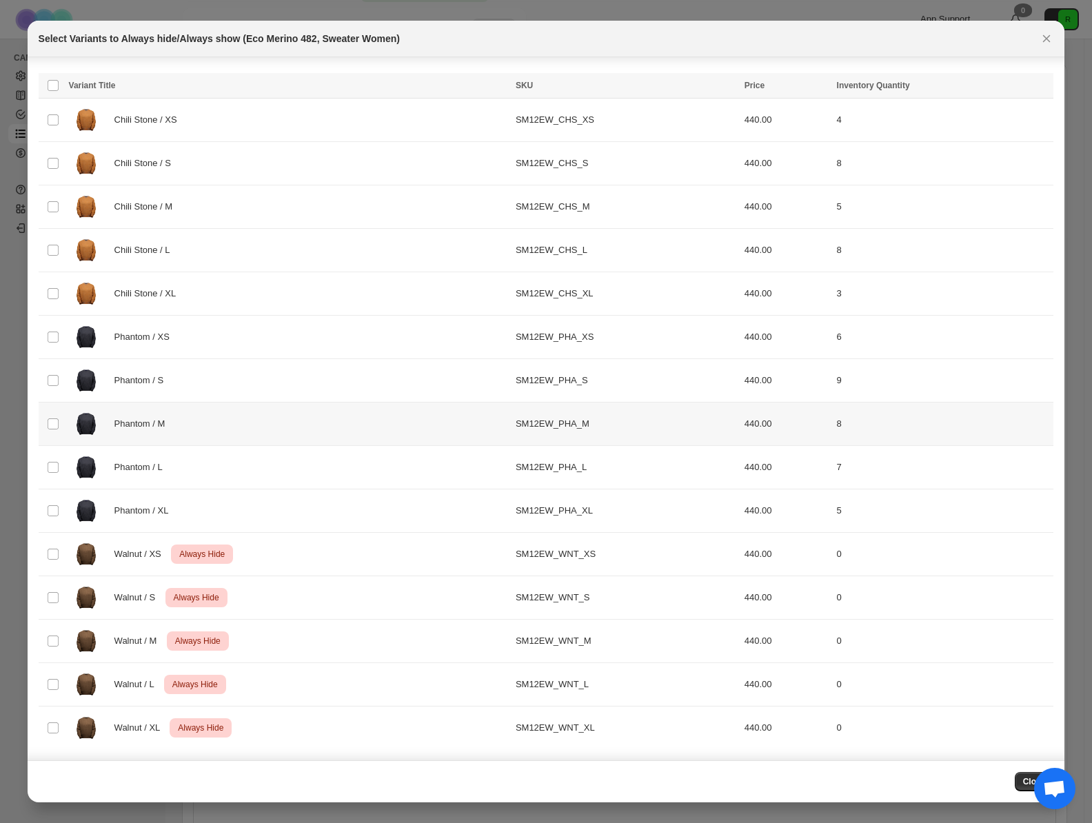
scroll to position [0, 0]
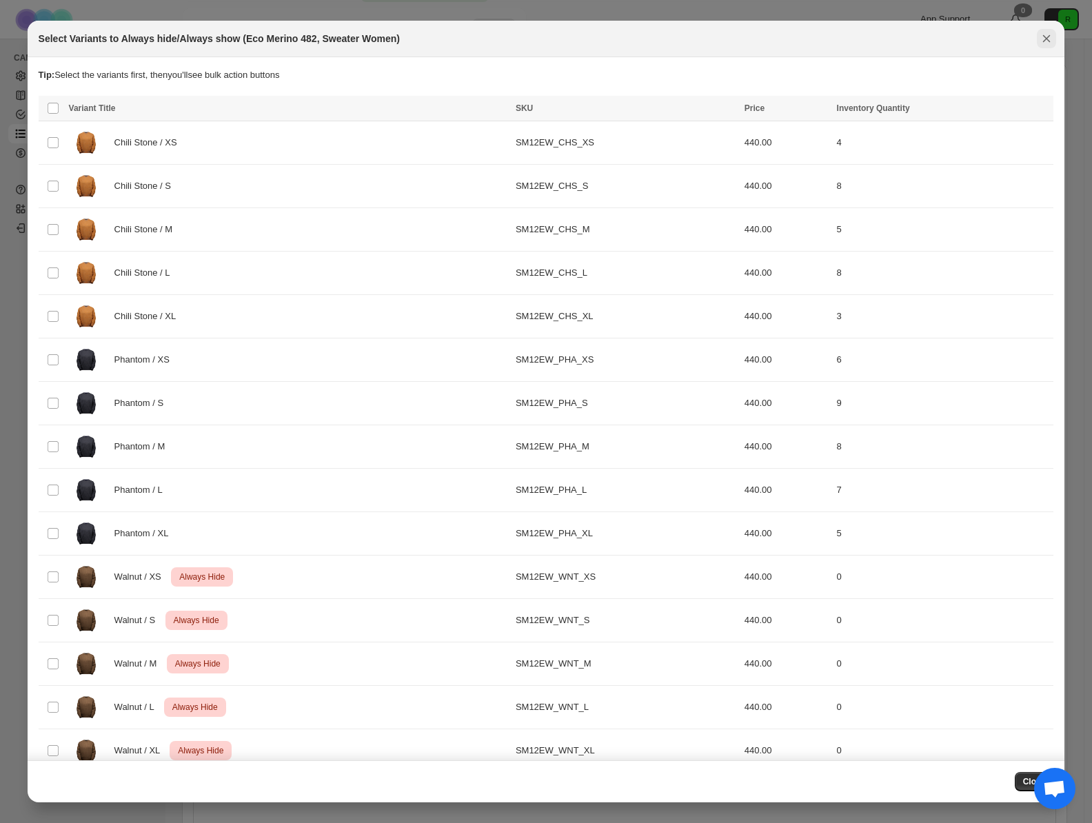
click at [1048, 38] on icon "Close" at bounding box center [1047, 39] width 14 height 14
